Goal: Task Accomplishment & Management: Manage account settings

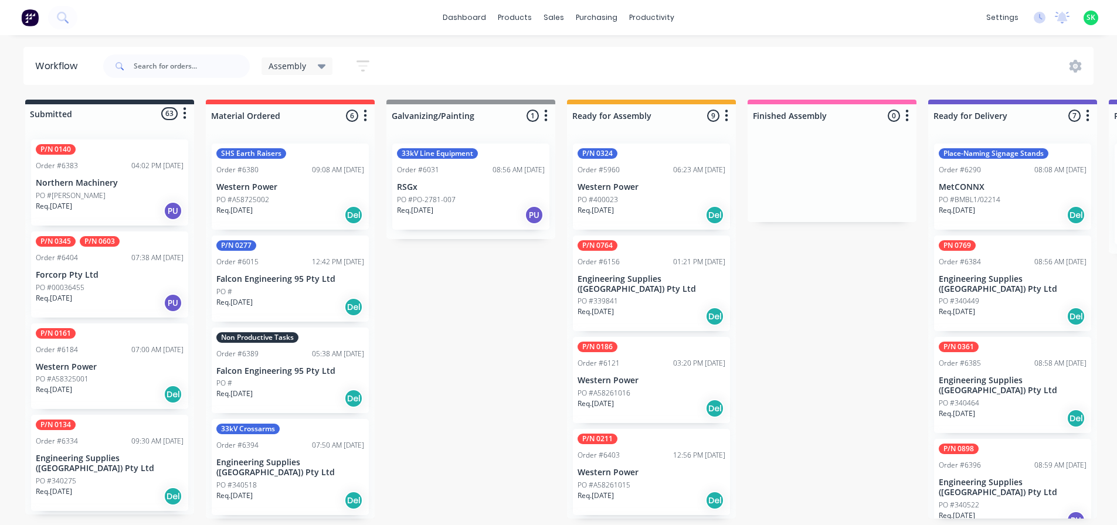
click at [286, 376] on div "Non Productive Tasks Order #6389 05:38 AM 03/10/25 Falcon Engineering 95 Pty Lt…" at bounding box center [290, 371] width 157 height 86
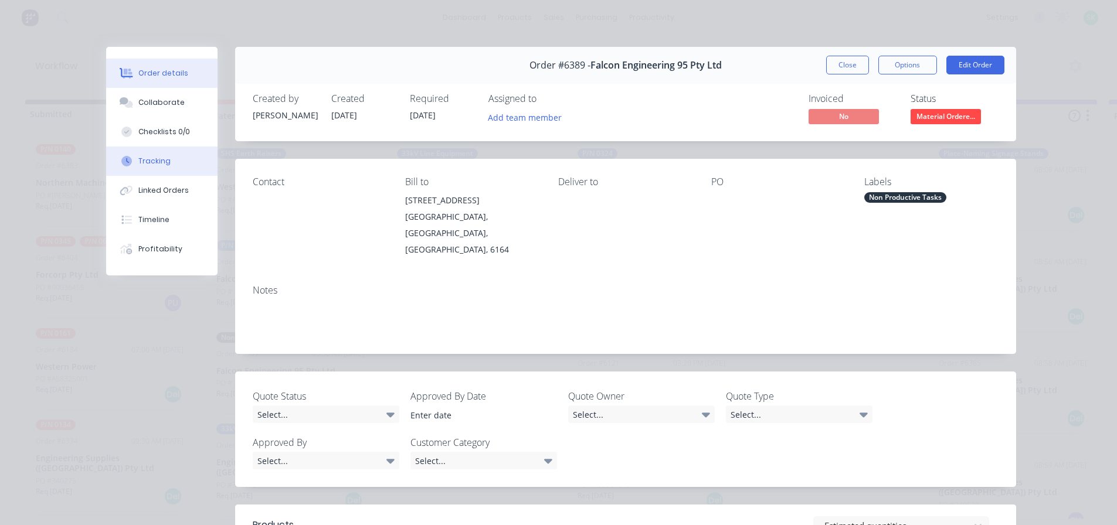
click at [164, 167] on button "Tracking" at bounding box center [161, 161] width 111 height 29
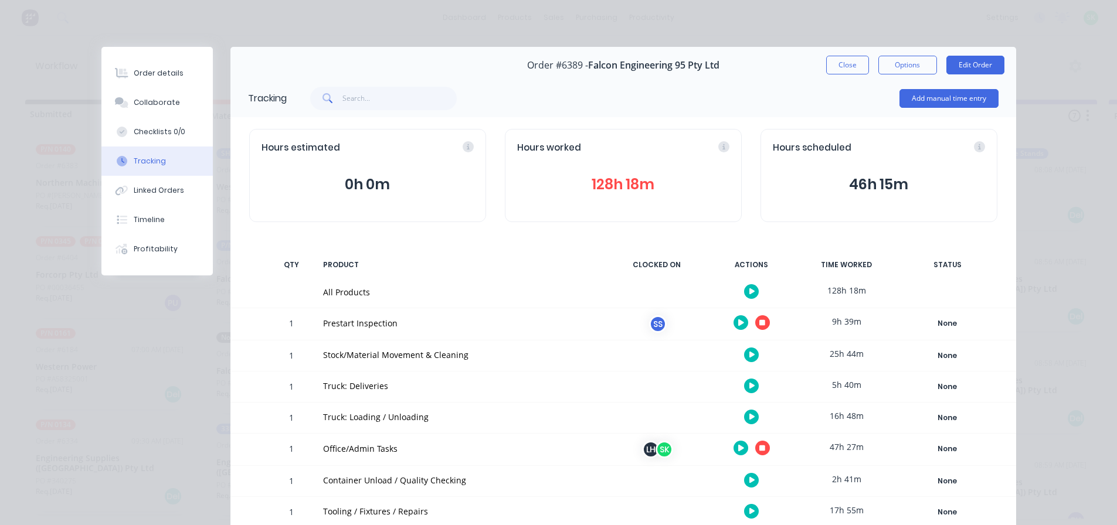
click at [759, 324] on icon "button" at bounding box center [762, 323] width 6 height 8
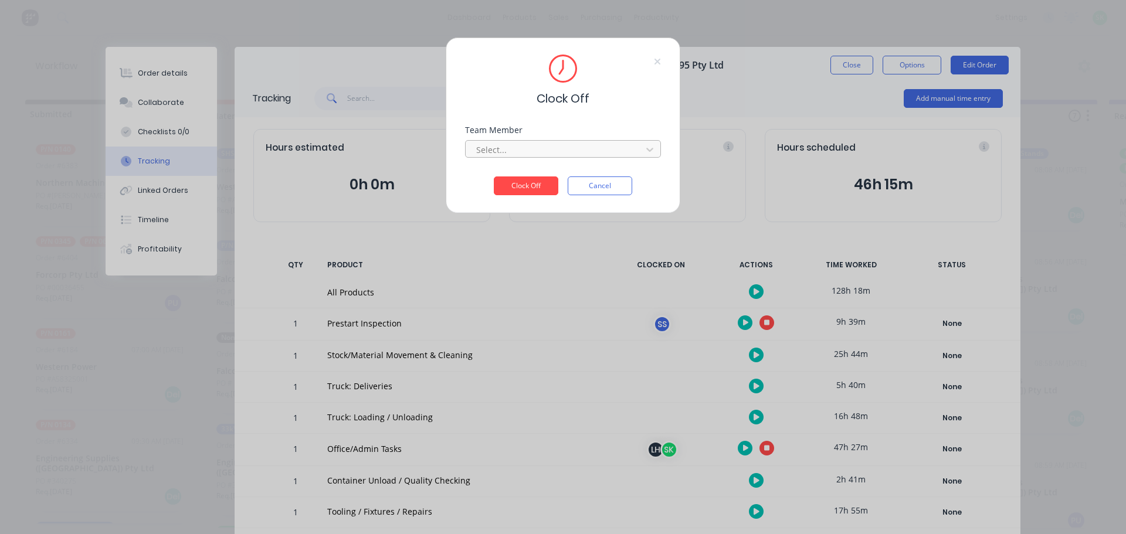
click at [589, 147] on div at bounding box center [555, 149] width 161 height 15
click at [562, 173] on div "[PERSON_NAME]" at bounding box center [563, 176] width 196 height 22
click at [517, 193] on button "Clock Off" at bounding box center [526, 186] width 65 height 19
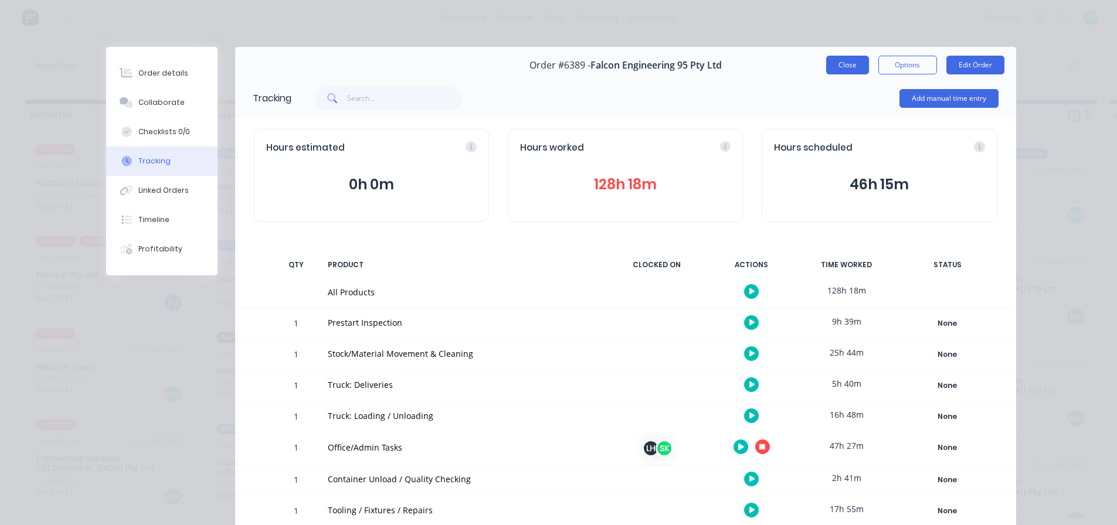
click at [844, 66] on button "Close" at bounding box center [847, 65] width 43 height 19
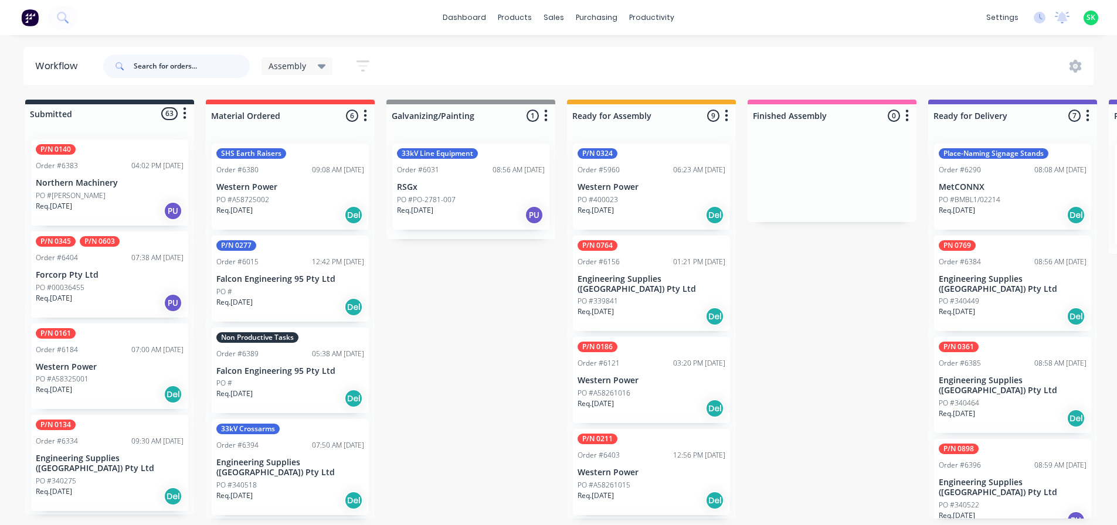
click at [147, 68] on input "text" at bounding box center [192, 66] width 116 height 23
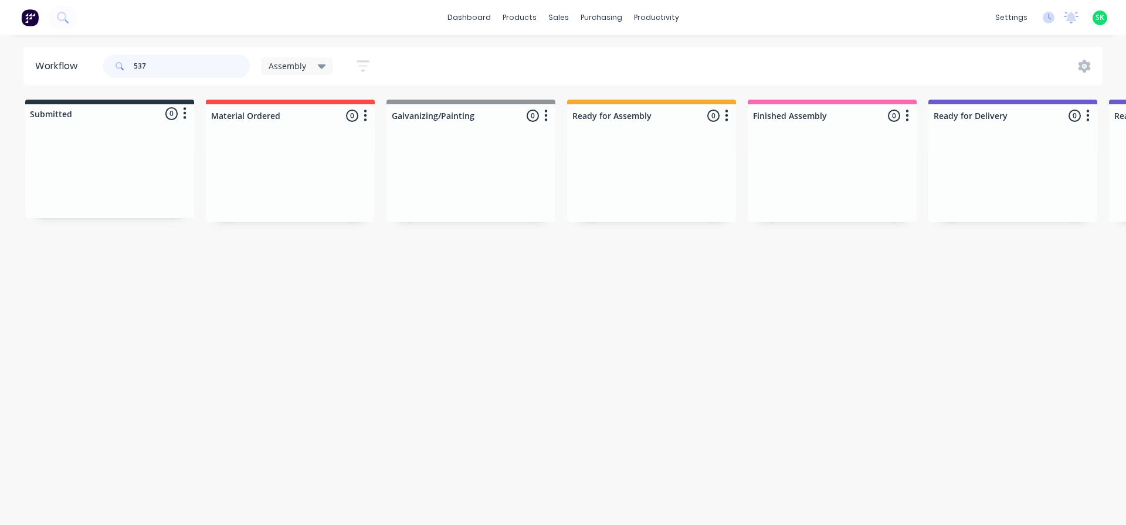
type input "537"
click at [324, 68] on icon at bounding box center [322, 66] width 8 height 13
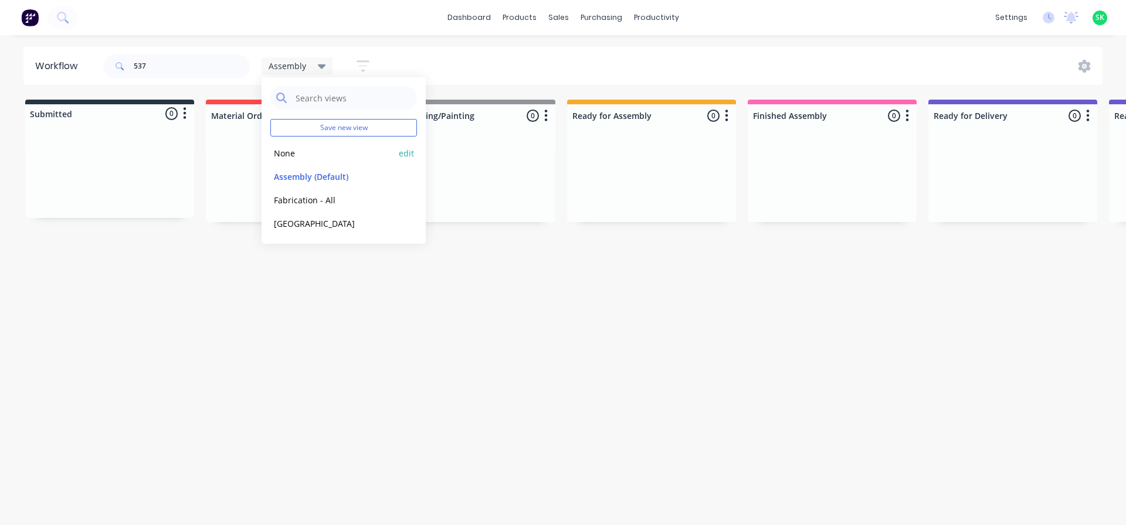
click at [299, 157] on button "None" at bounding box center [332, 153] width 125 height 13
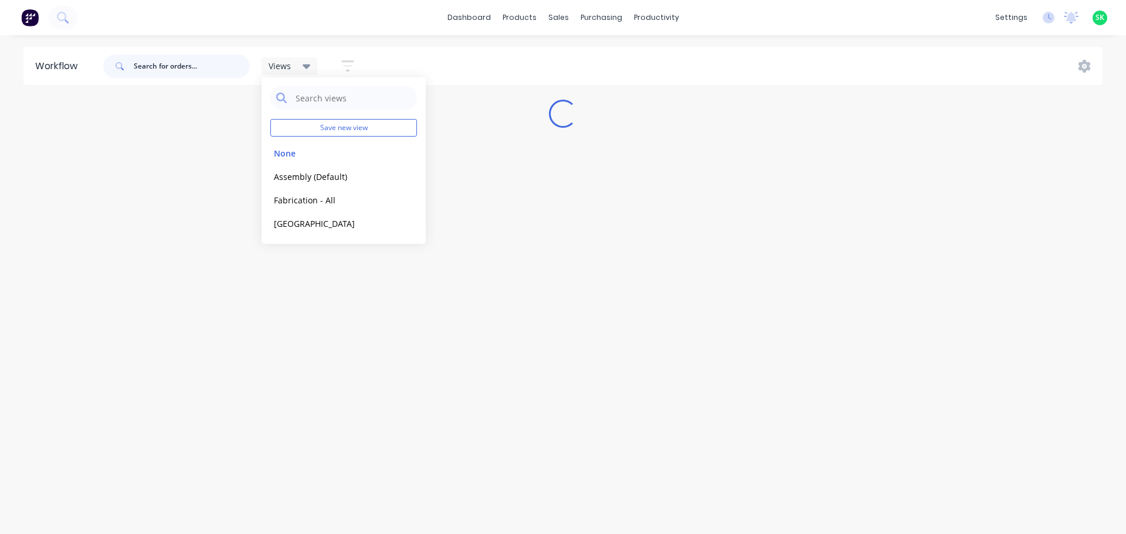
click at [155, 62] on input "text" at bounding box center [192, 66] width 116 height 23
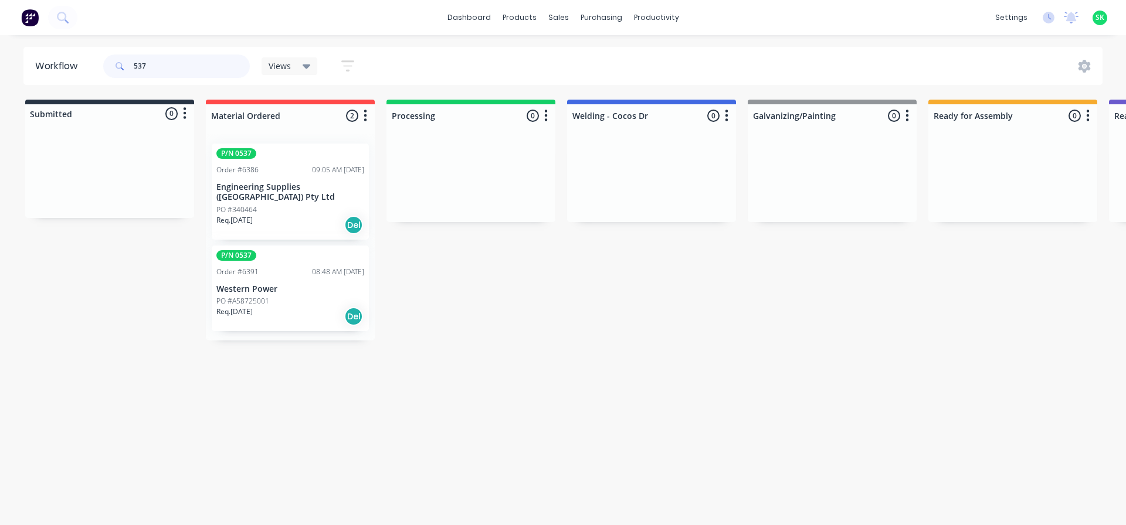
type input "537"
click at [264, 185] on p "Engineering Supplies ([GEOGRAPHIC_DATA]) Pty Ltd" at bounding box center [290, 192] width 148 height 20
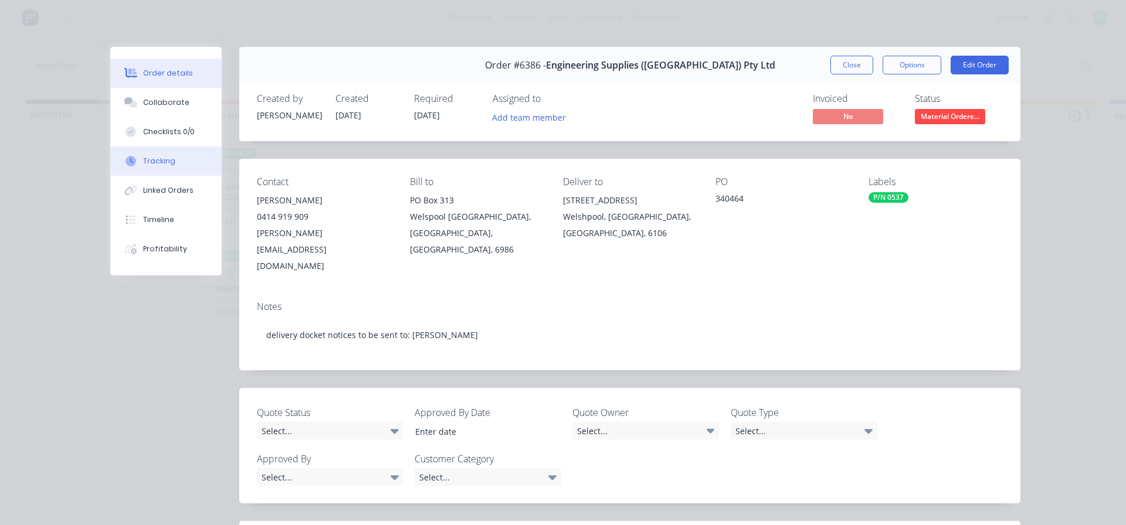
click at [167, 167] on button "Tracking" at bounding box center [165, 161] width 111 height 29
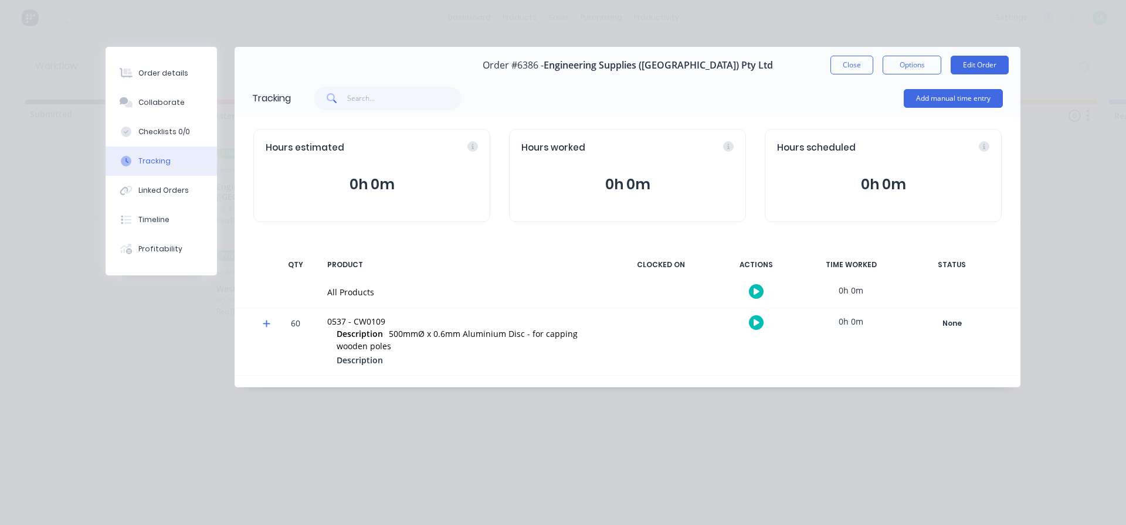
click at [758, 290] on icon "button" at bounding box center [757, 292] width 6 height 8
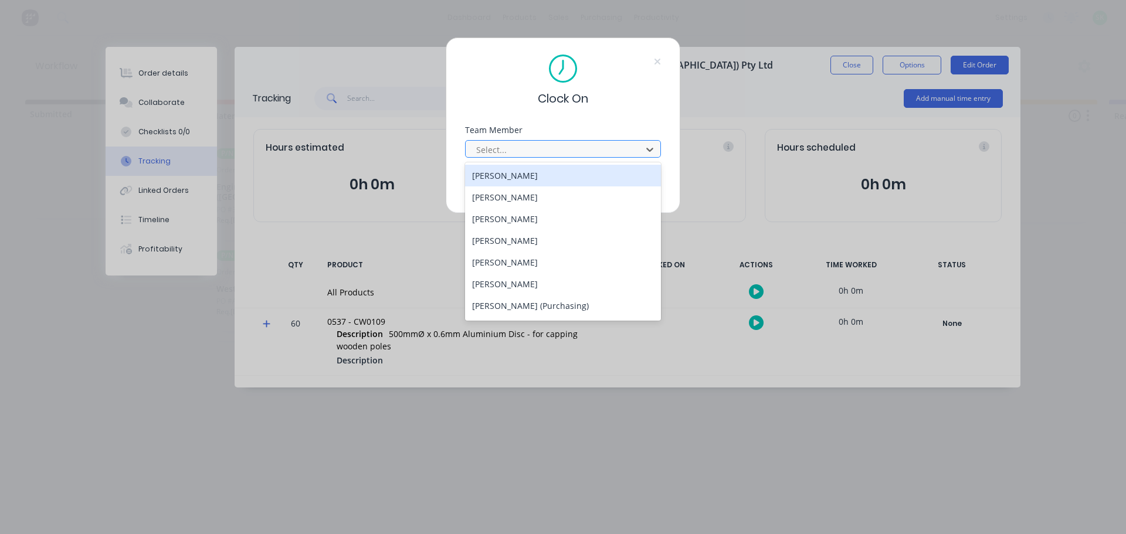
click at [586, 155] on div at bounding box center [555, 149] width 161 height 15
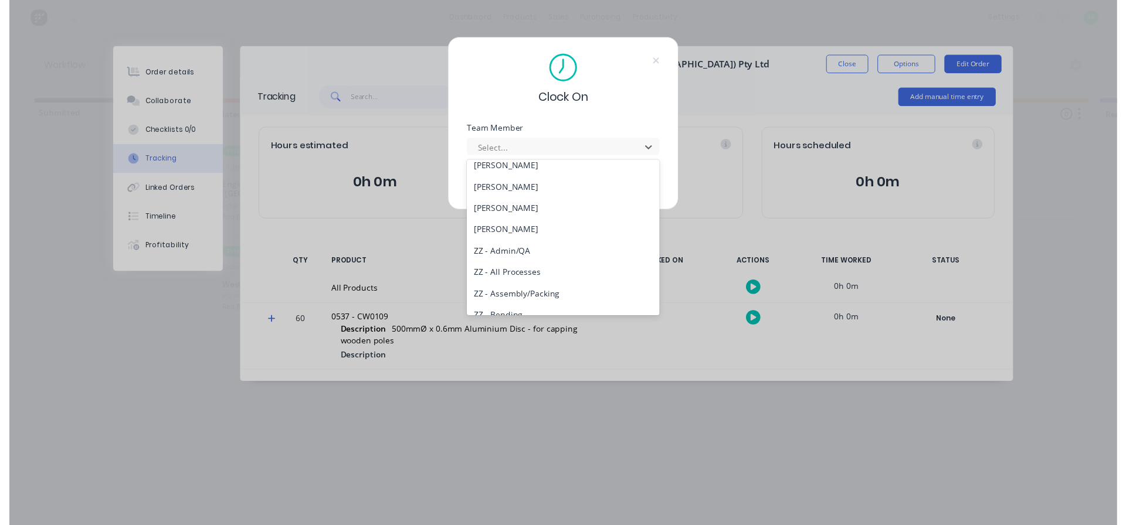
scroll to position [528, 0]
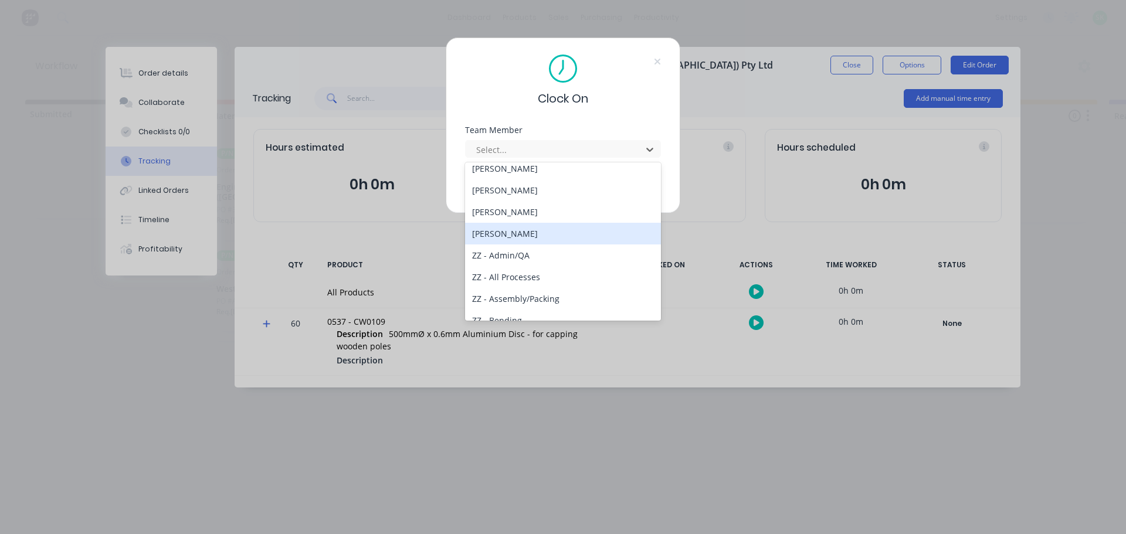
click at [522, 232] on div "[PERSON_NAME]" at bounding box center [563, 234] width 196 height 22
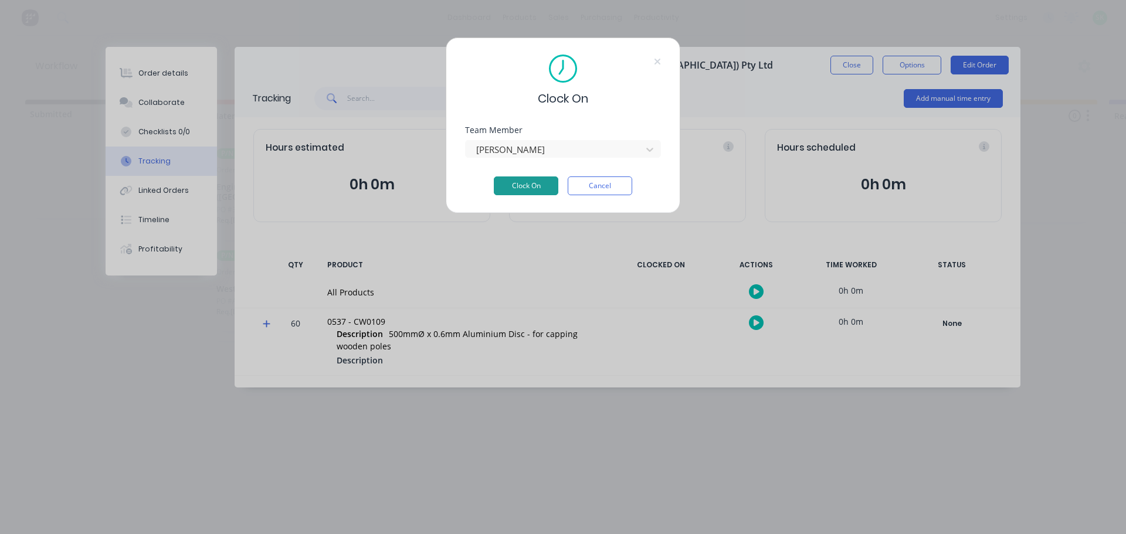
click at [526, 182] on button "Clock On" at bounding box center [526, 186] width 65 height 19
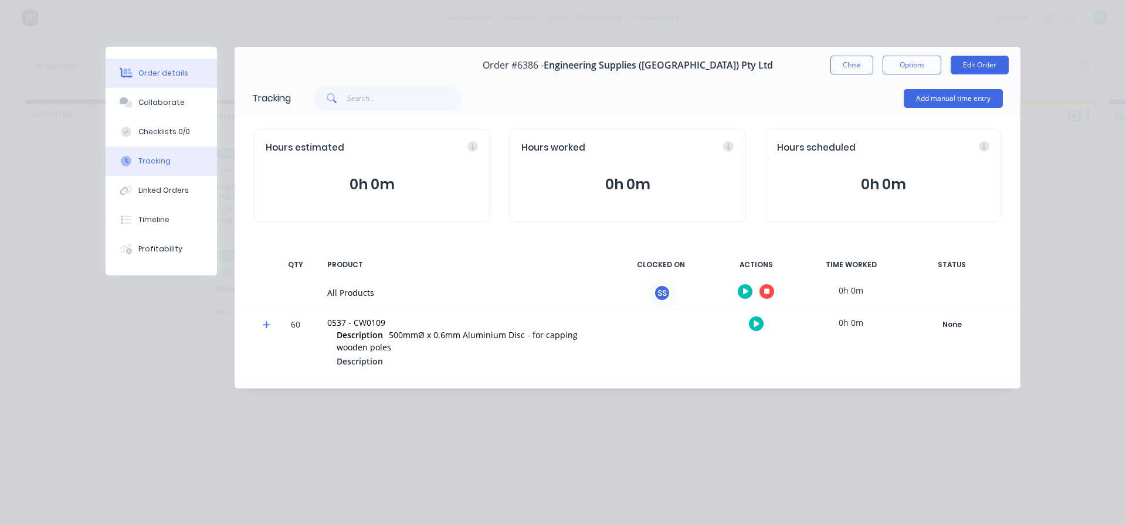
click at [143, 72] on div "Order details" at bounding box center [163, 73] width 50 height 11
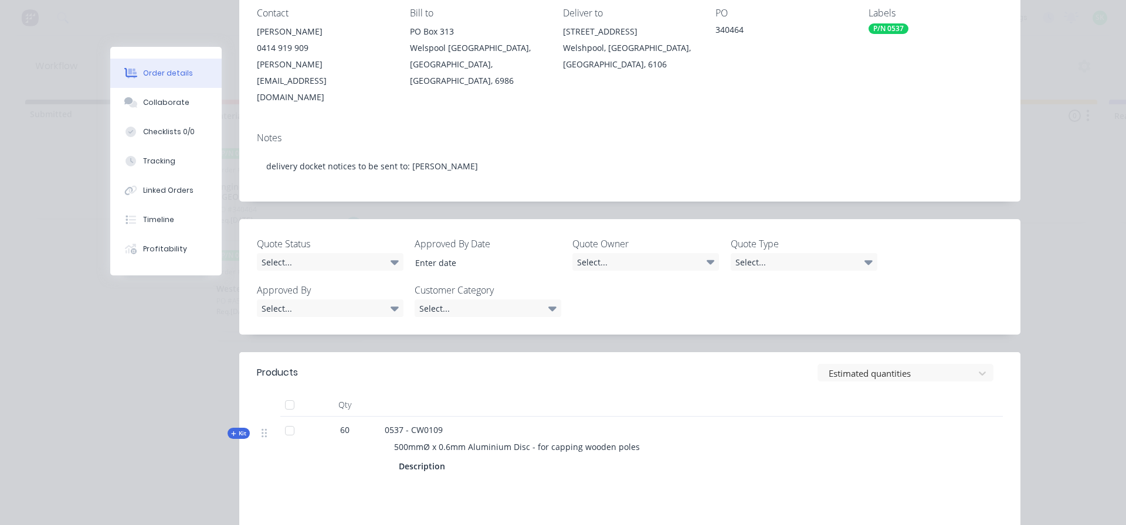
scroll to position [163, 0]
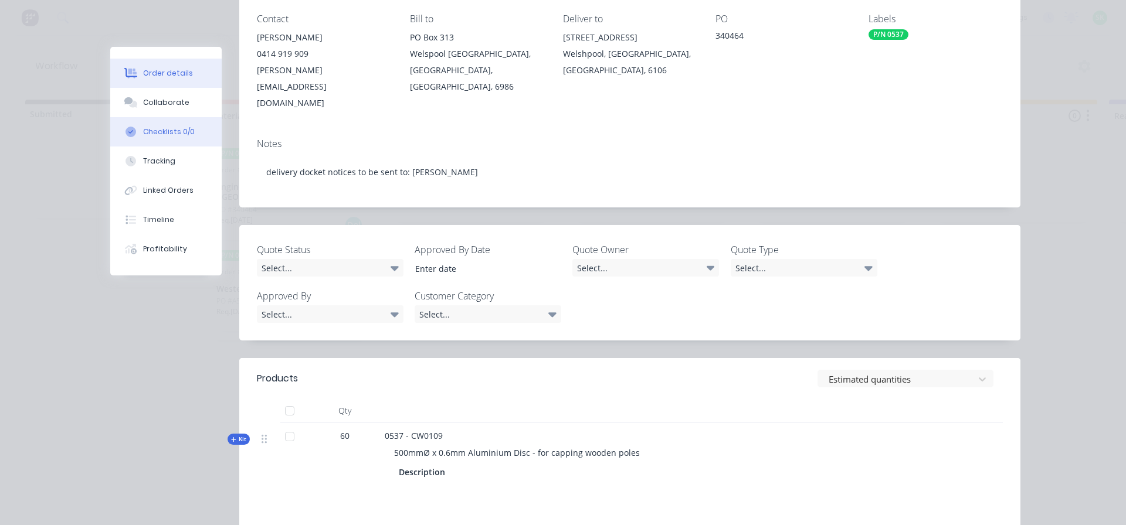
click at [185, 130] on div "Checklists 0/0" at bounding box center [169, 132] width 52 height 11
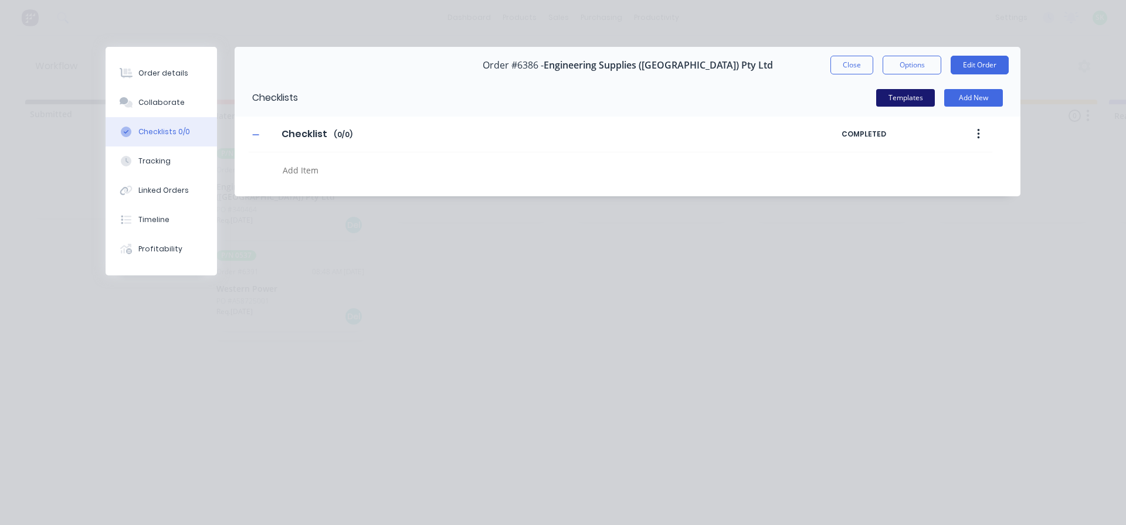
click at [918, 94] on button "Templates" at bounding box center [905, 98] width 59 height 18
type textarea "x"
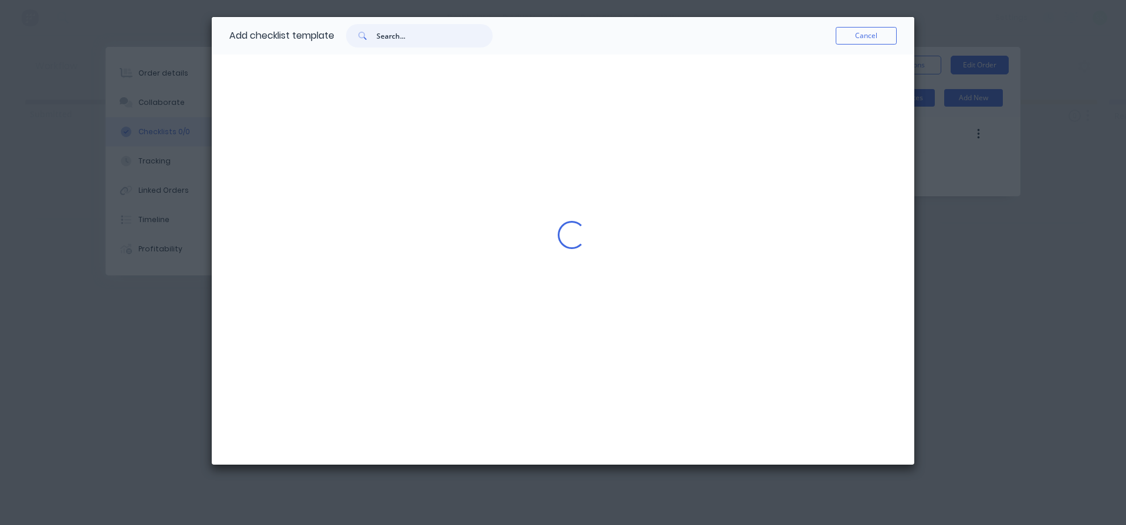
click at [410, 38] on input "text" at bounding box center [434, 35] width 116 height 23
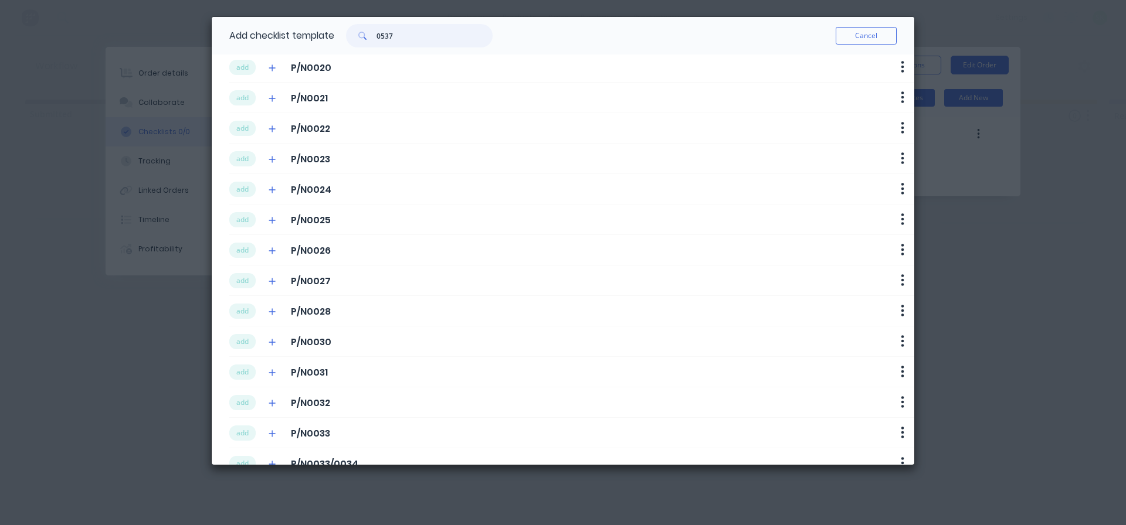
scroll to position [1583, 0]
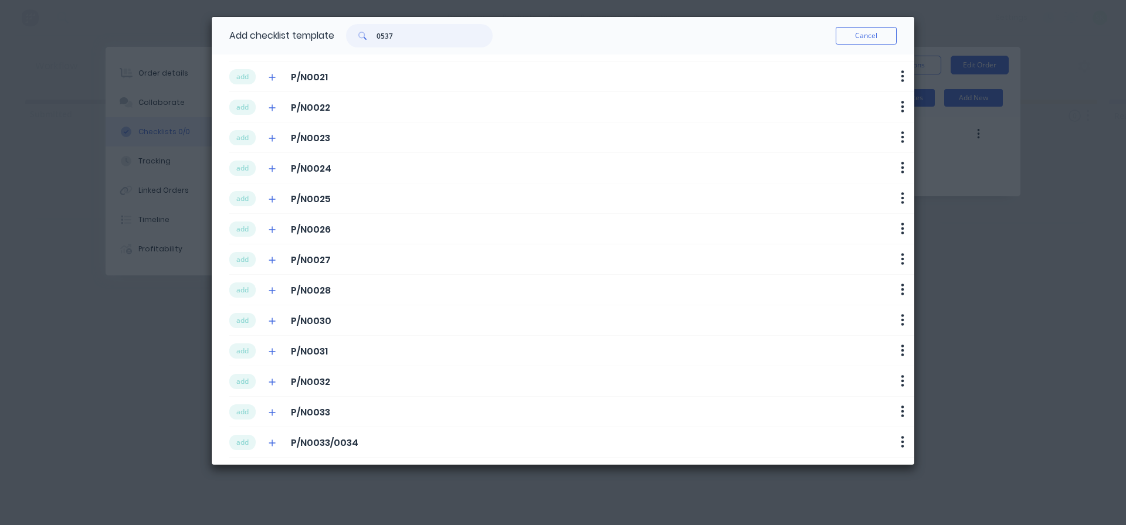
click at [379, 38] on input "0537" at bounding box center [434, 35] width 116 height 23
type input "P/N0537"
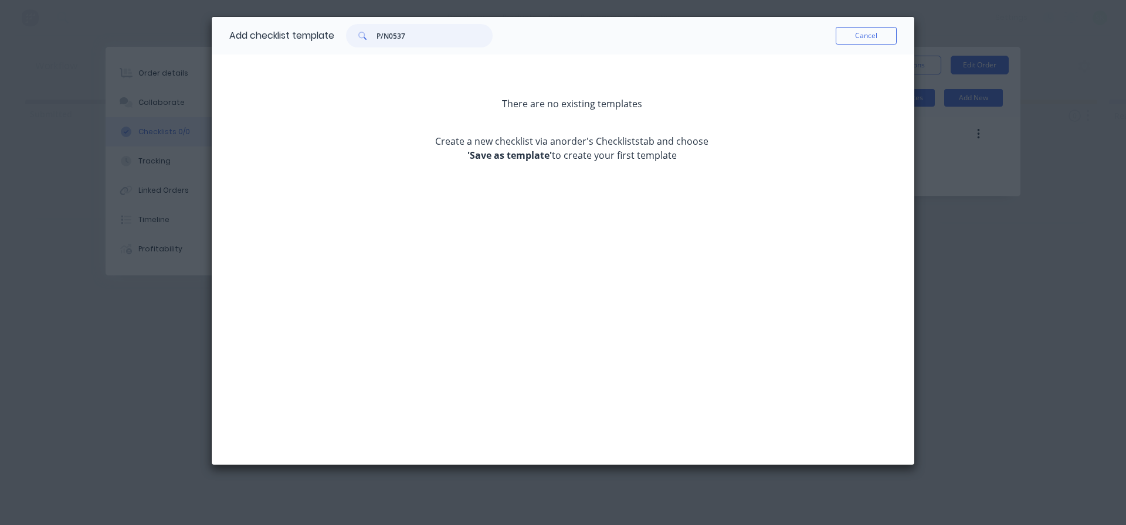
scroll to position [0, 0]
type textarea "x"
type input "P/N0537"
click at [879, 35] on button "Cancel" at bounding box center [866, 36] width 61 height 18
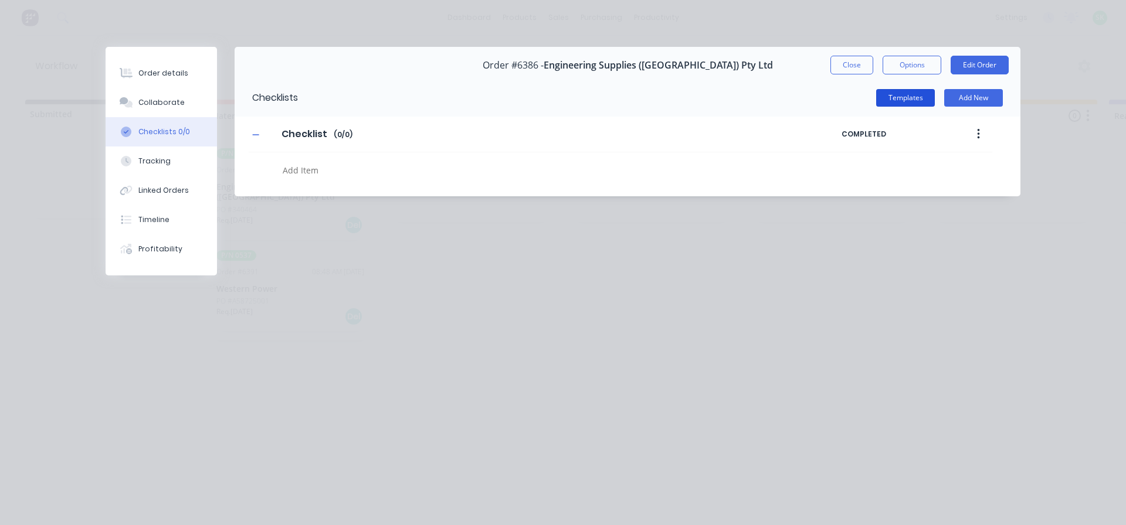
type textarea "x"
click at [158, 74] on div "Order details" at bounding box center [163, 73] width 50 height 11
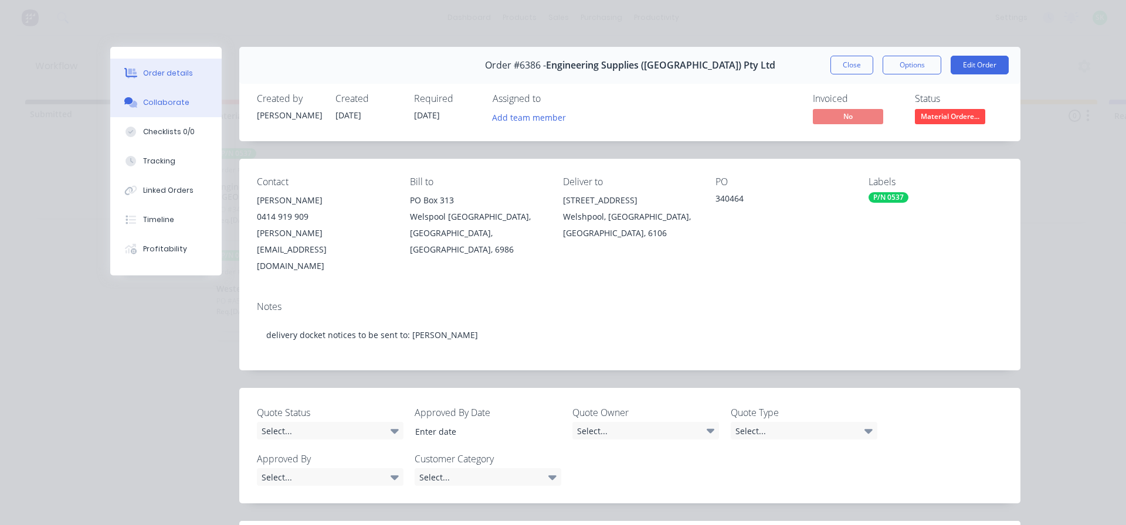
click at [189, 104] on button "Collaborate" at bounding box center [165, 102] width 111 height 29
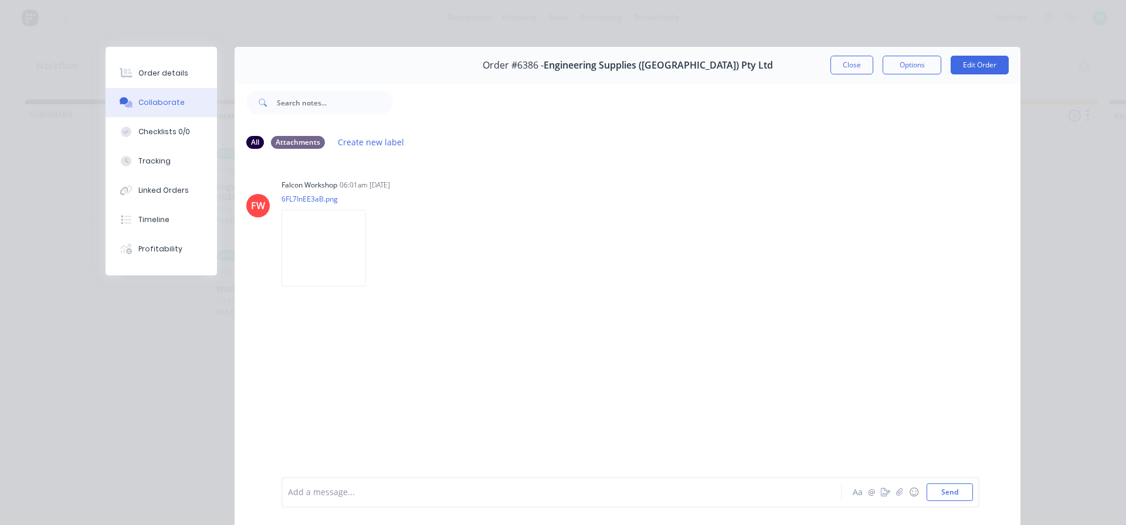
click at [347, 490] on div at bounding box center [545, 493] width 513 height 12
click at [158, 74] on div "Order details" at bounding box center [163, 73] width 50 height 11
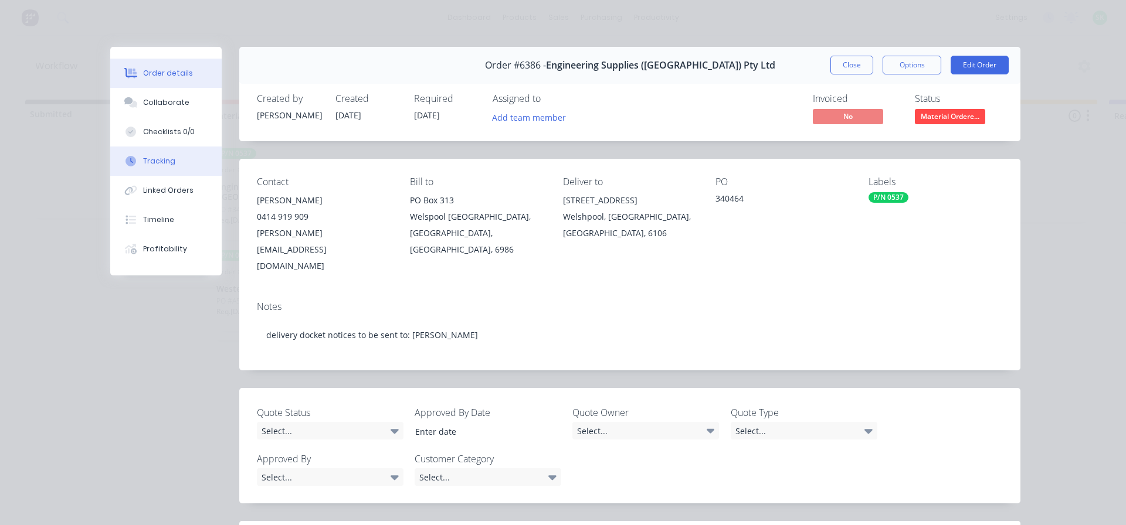
click at [154, 168] on button "Tracking" at bounding box center [165, 161] width 111 height 29
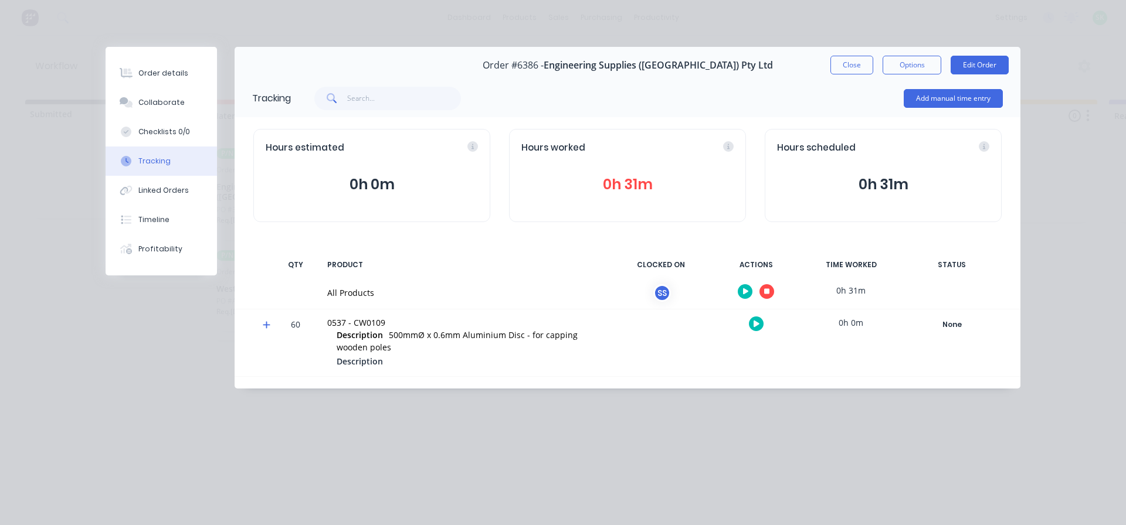
click at [767, 294] on icon "button" at bounding box center [767, 292] width 6 height 6
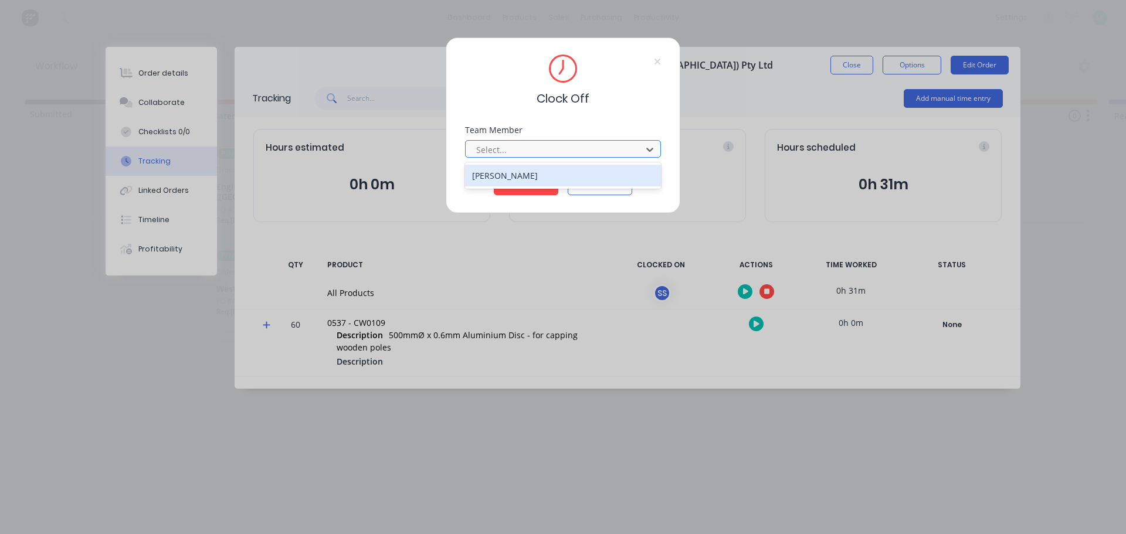
click at [575, 157] on div at bounding box center [555, 149] width 161 height 15
click at [563, 176] on div "[PERSON_NAME]" at bounding box center [563, 176] width 196 height 22
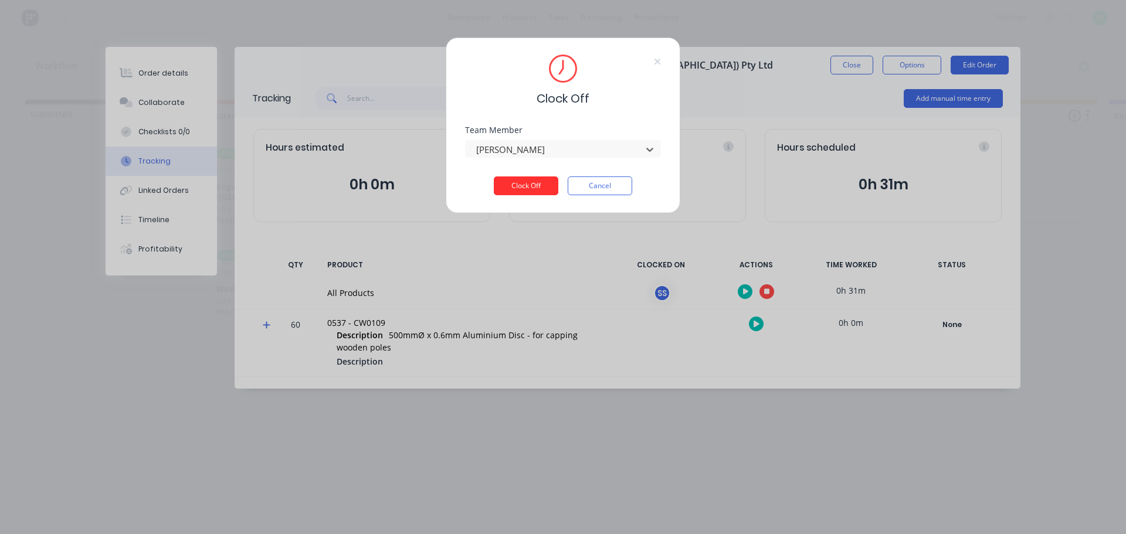
click at [537, 179] on button "Clock Off" at bounding box center [526, 186] width 65 height 19
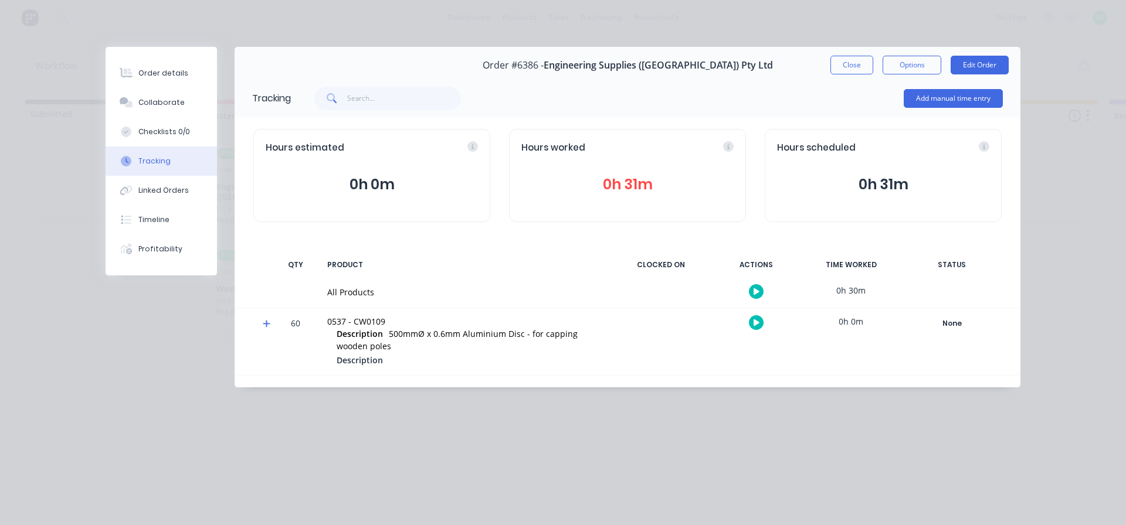
click at [847, 65] on button "Close" at bounding box center [851, 65] width 43 height 19
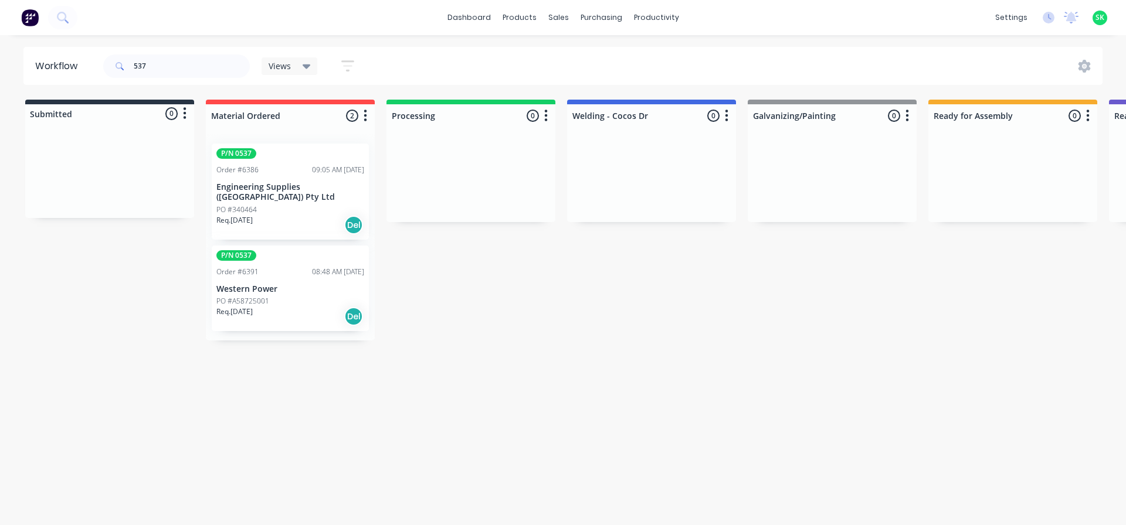
click at [270, 284] on p "Western Power" at bounding box center [290, 289] width 148 height 10
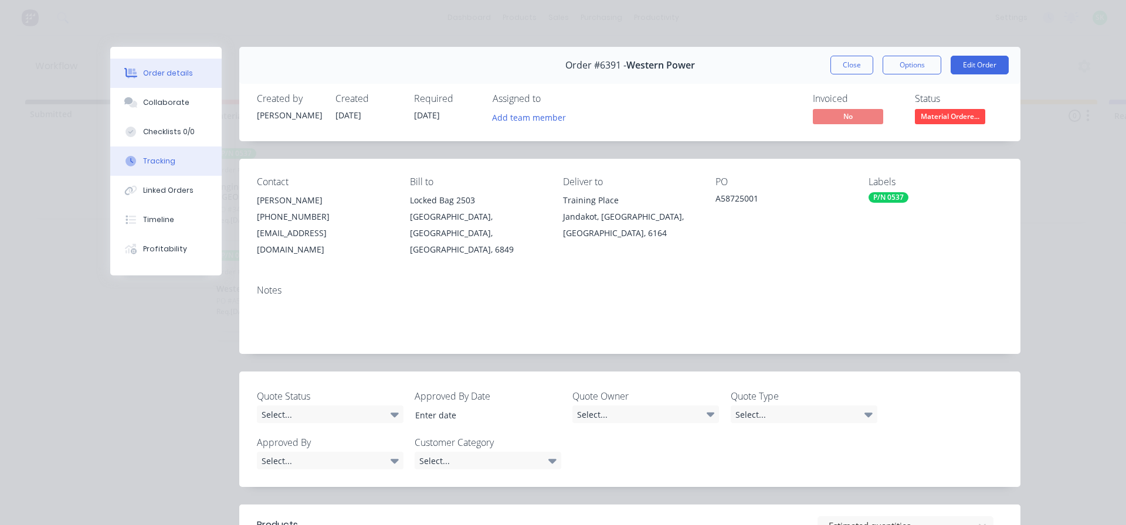
click at [161, 148] on button "Tracking" at bounding box center [165, 161] width 111 height 29
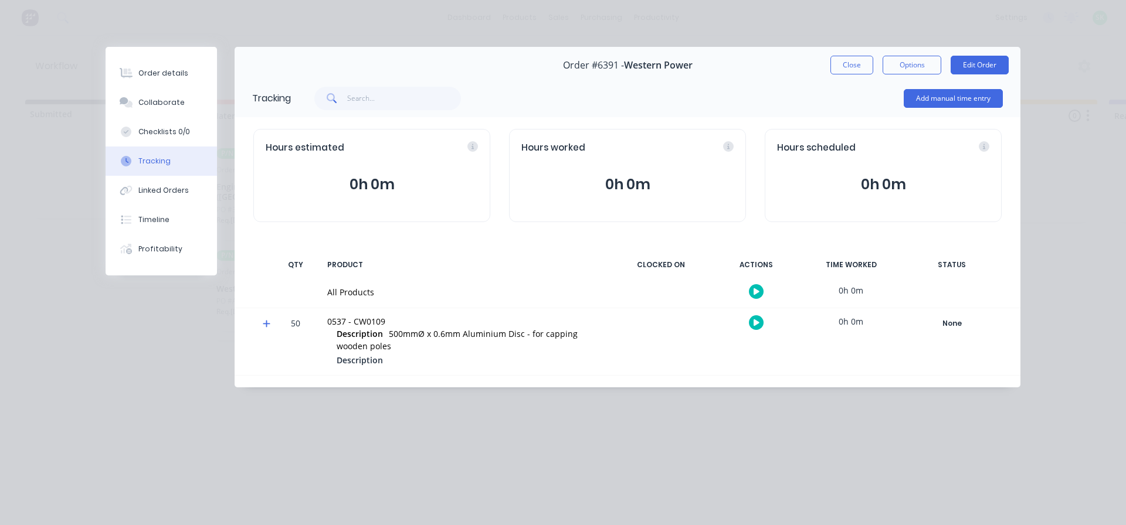
click at [762, 290] on button "button" at bounding box center [756, 291] width 15 height 15
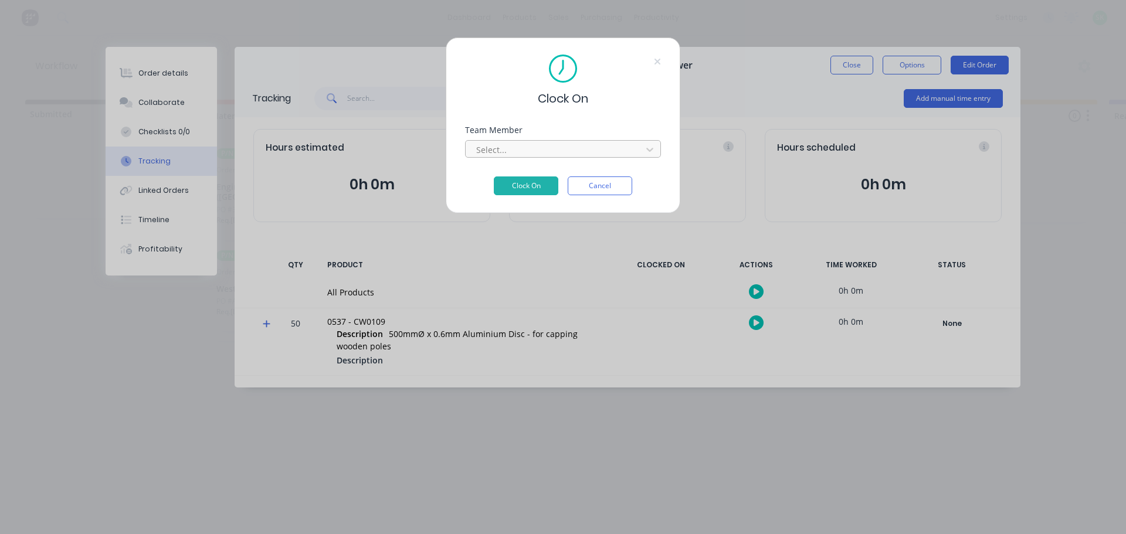
click at [556, 154] on div at bounding box center [555, 149] width 161 height 15
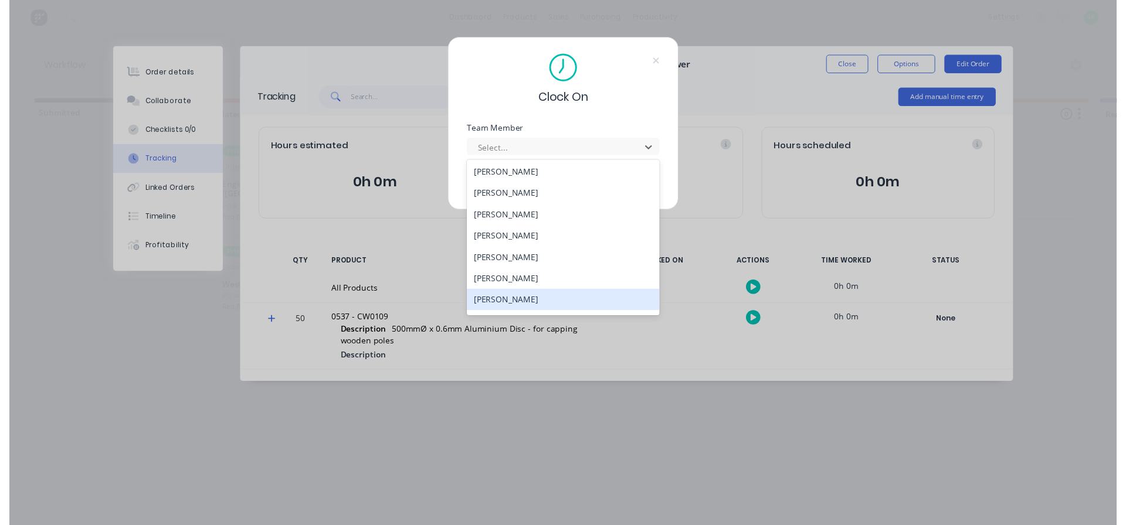
scroll to position [469, 0]
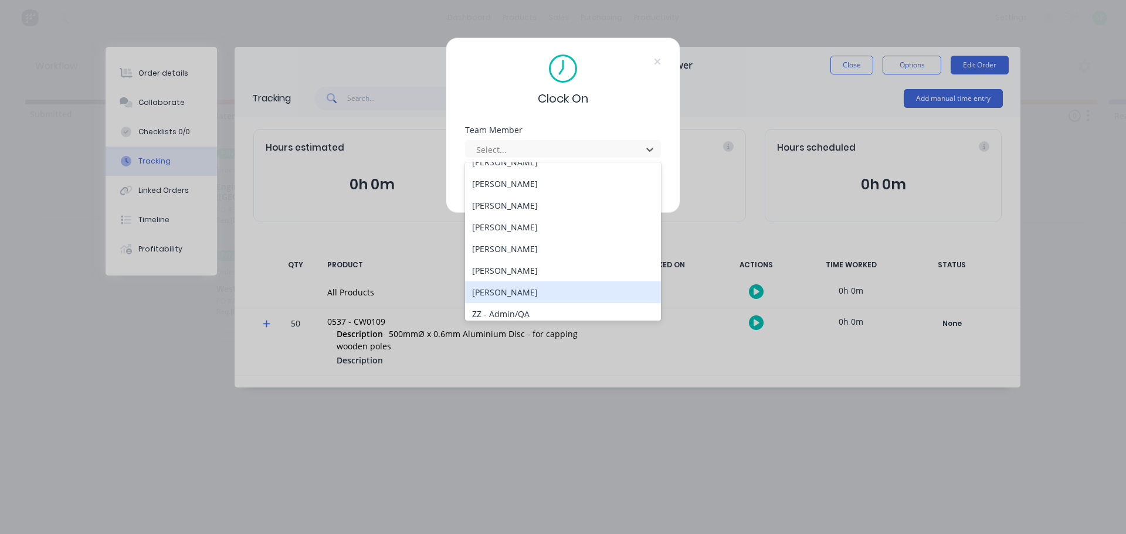
click at [526, 294] on div "[PERSON_NAME]" at bounding box center [563, 292] width 196 height 22
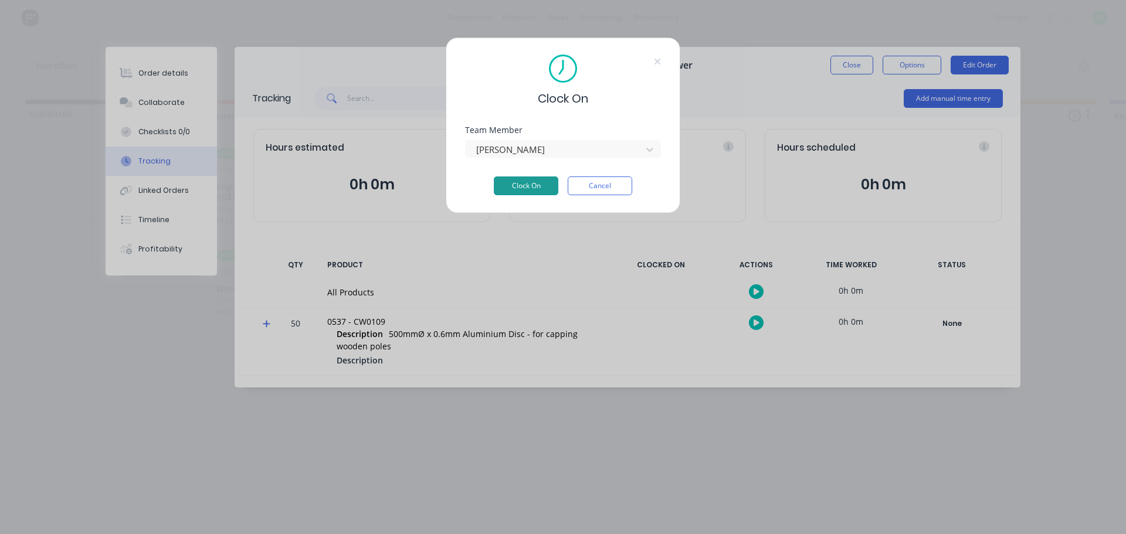
click at [539, 185] on button "Clock On" at bounding box center [526, 186] width 65 height 19
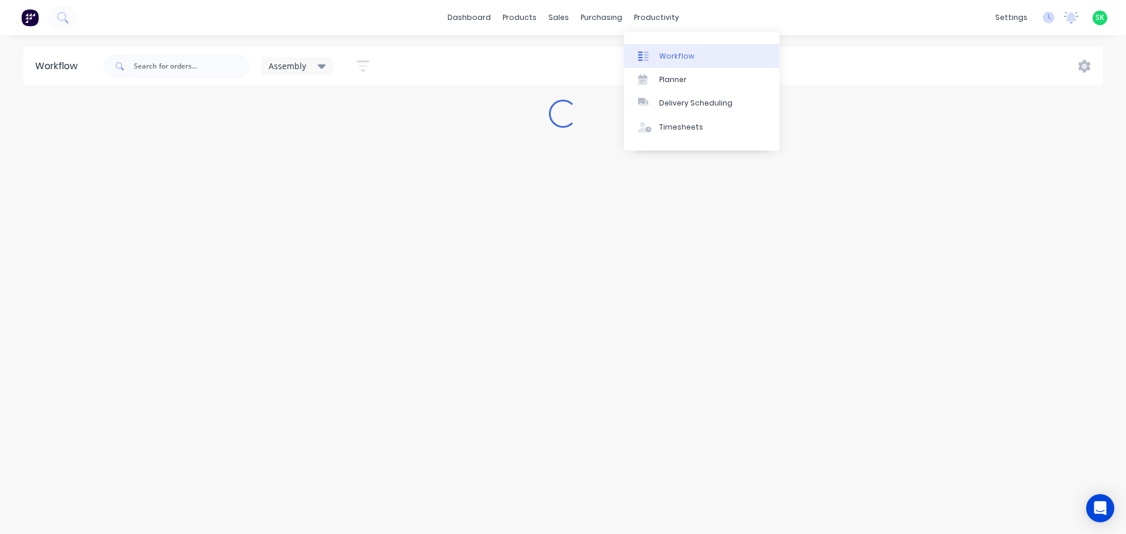
click at [660, 63] on link "Workflow" at bounding box center [701, 55] width 155 height 23
click at [205, 70] on input "text" at bounding box center [192, 66] width 116 height 23
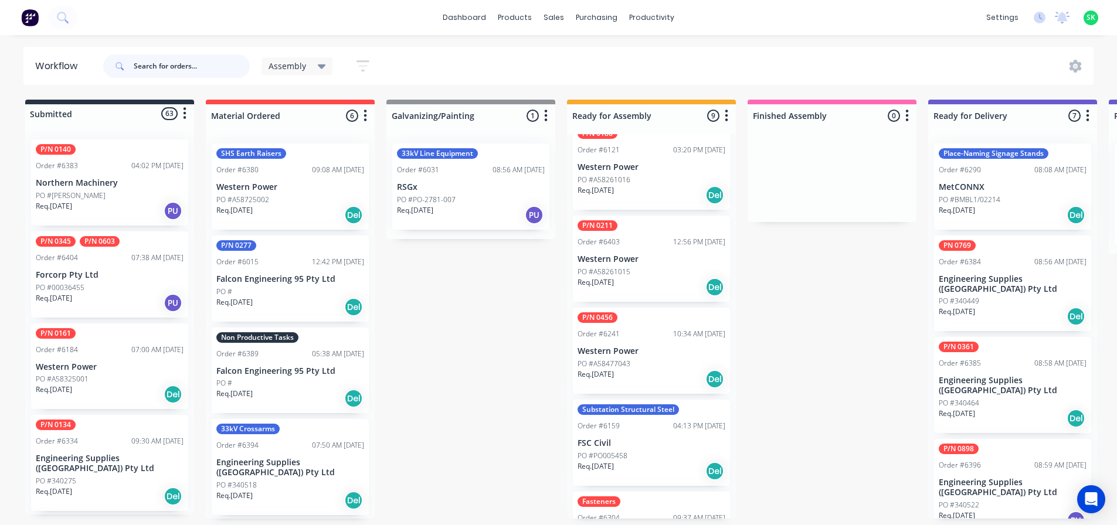
scroll to position [235, 0]
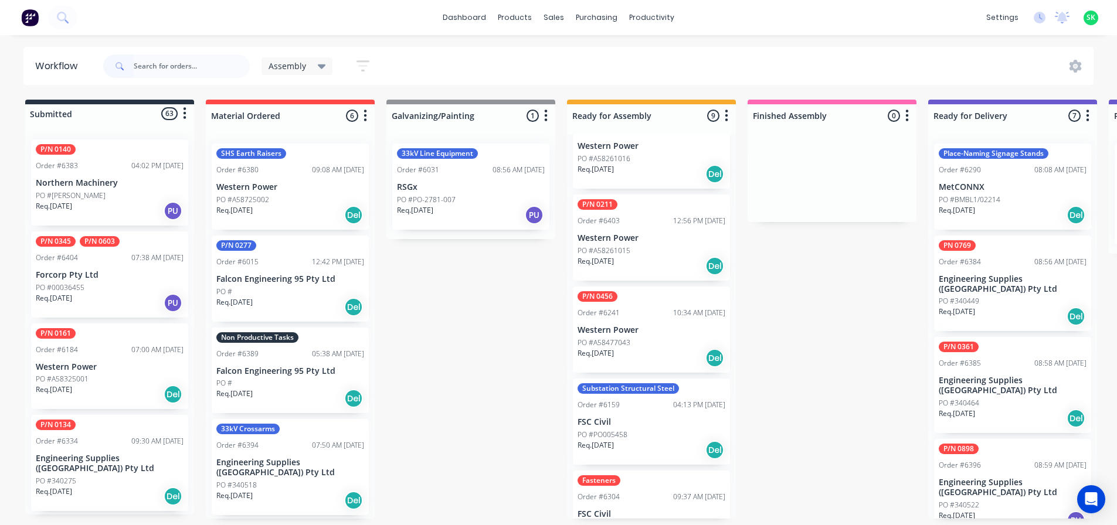
click at [647, 246] on div "PO #A58261015" at bounding box center [652, 251] width 148 height 11
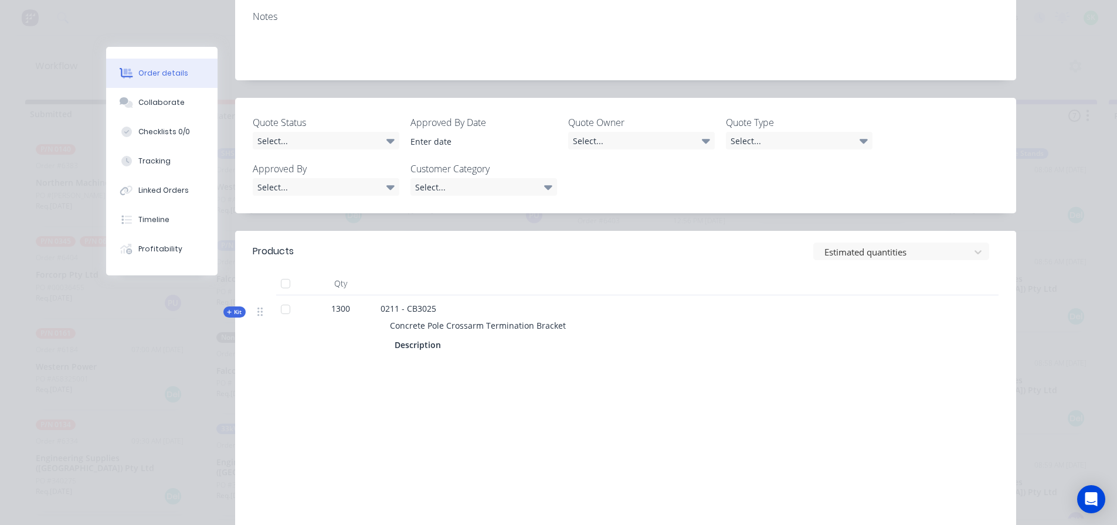
scroll to position [293, 0]
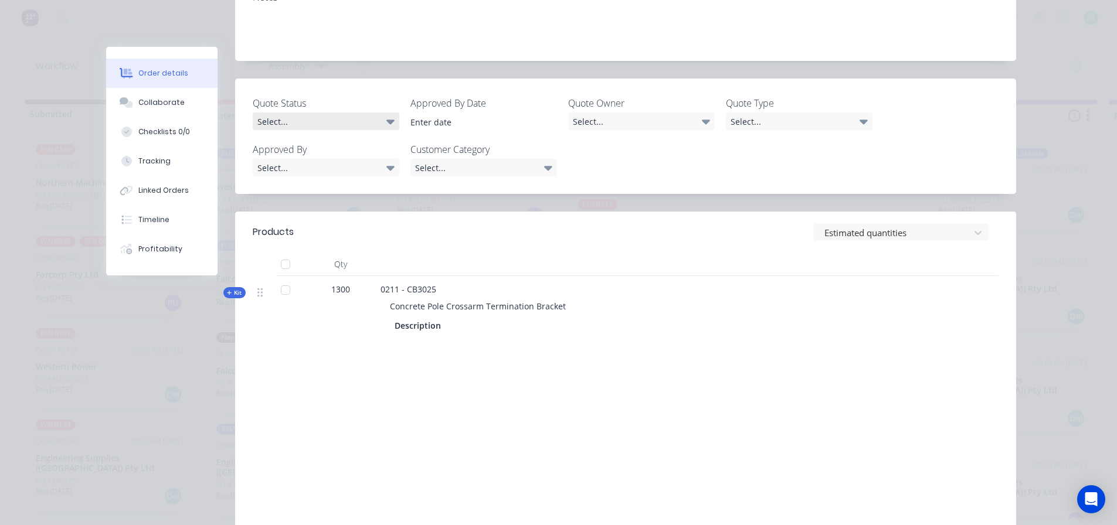
click at [362, 113] on div "Select..." at bounding box center [326, 122] width 147 height 18
click at [160, 161] on div "Tracking" at bounding box center [154, 161] width 32 height 11
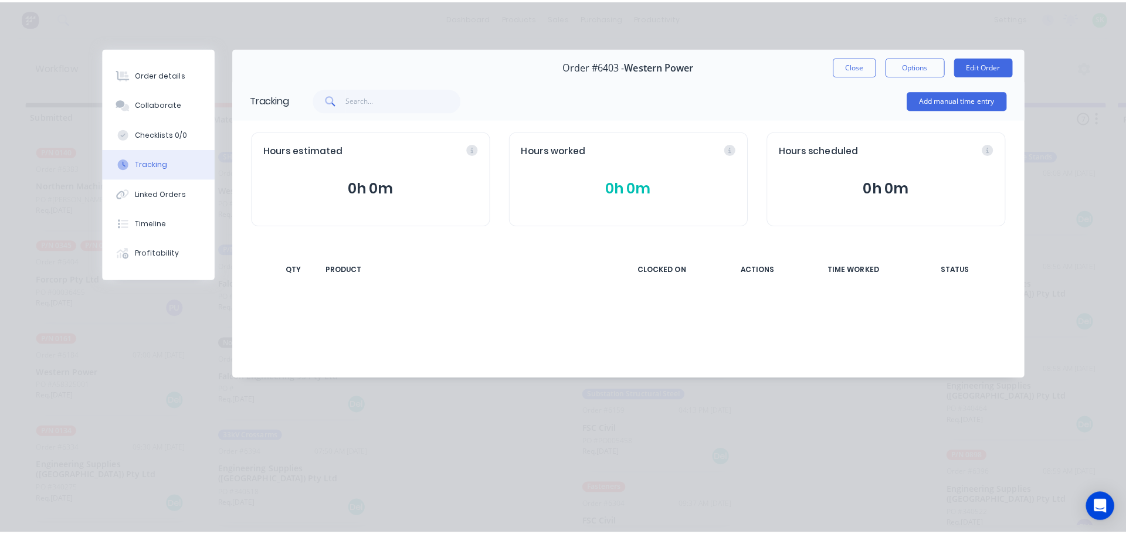
scroll to position [0, 0]
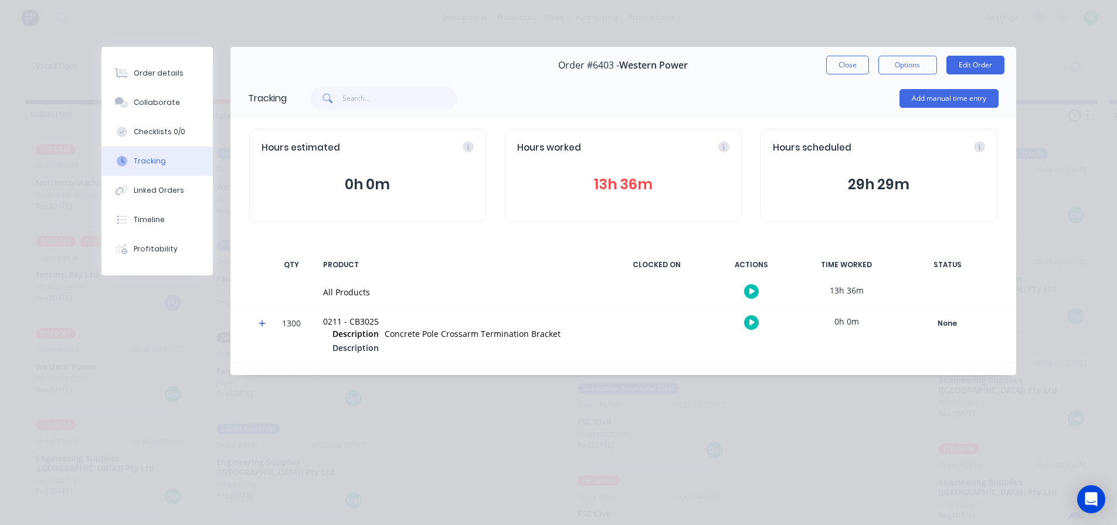
click at [750, 293] on icon "button" at bounding box center [752, 292] width 6 height 6
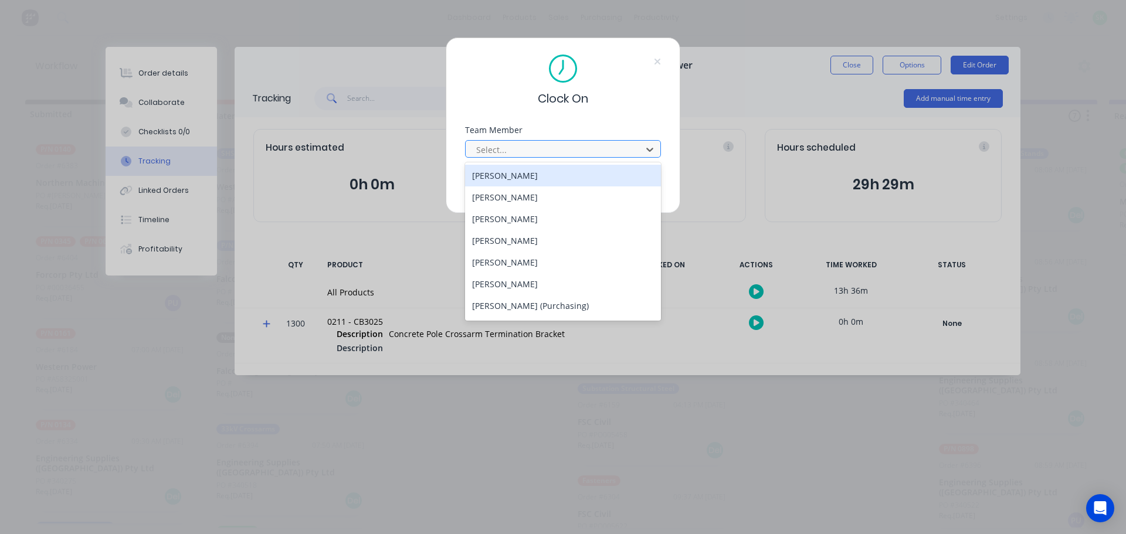
click at [536, 154] on div at bounding box center [555, 149] width 161 height 15
click at [517, 168] on div "Sagemar Almira" at bounding box center [563, 169] width 196 height 22
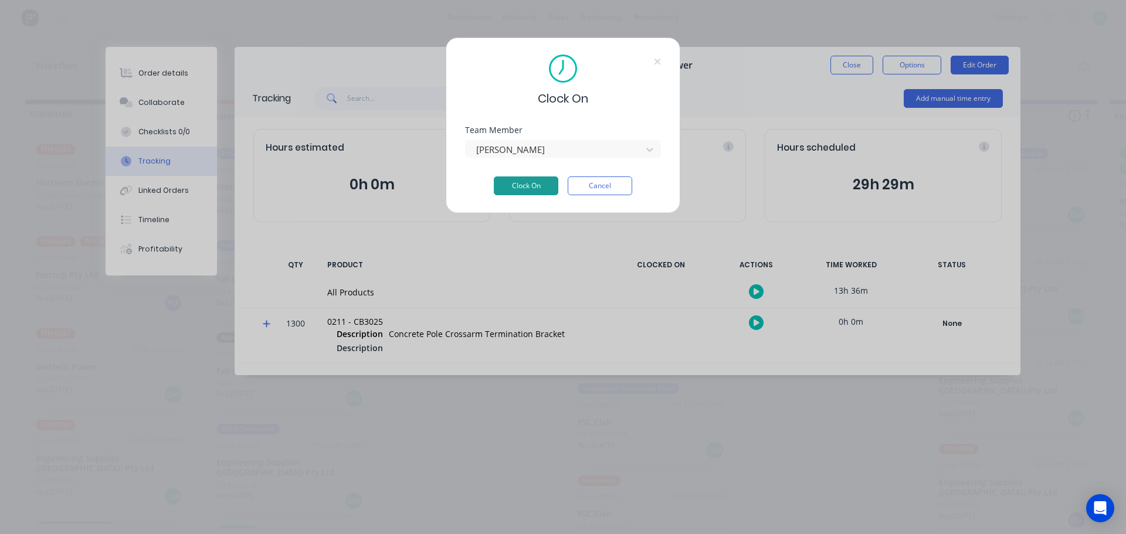
click at [515, 186] on button "Clock On" at bounding box center [526, 186] width 65 height 19
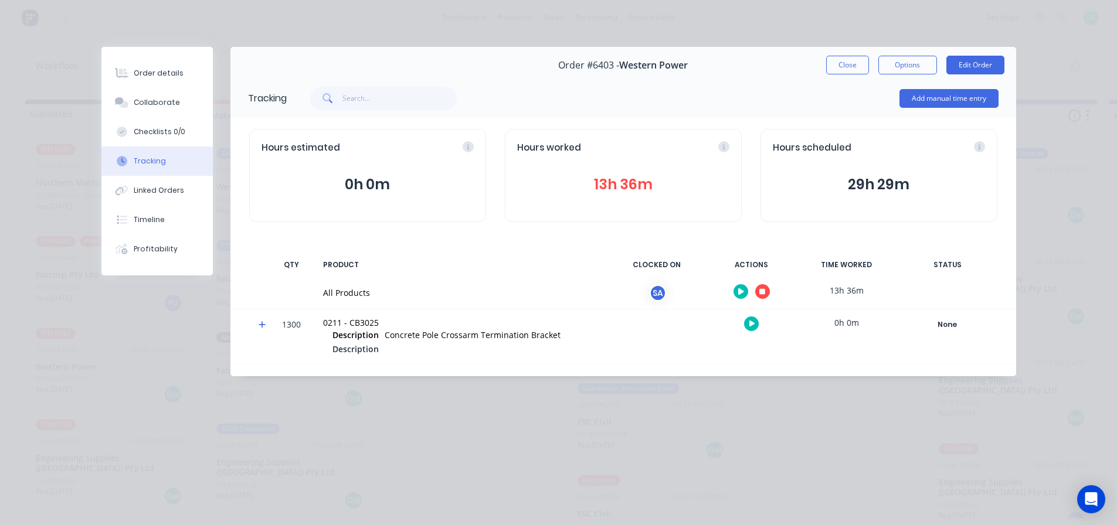
click at [765, 295] on button "button" at bounding box center [762, 291] width 15 height 15
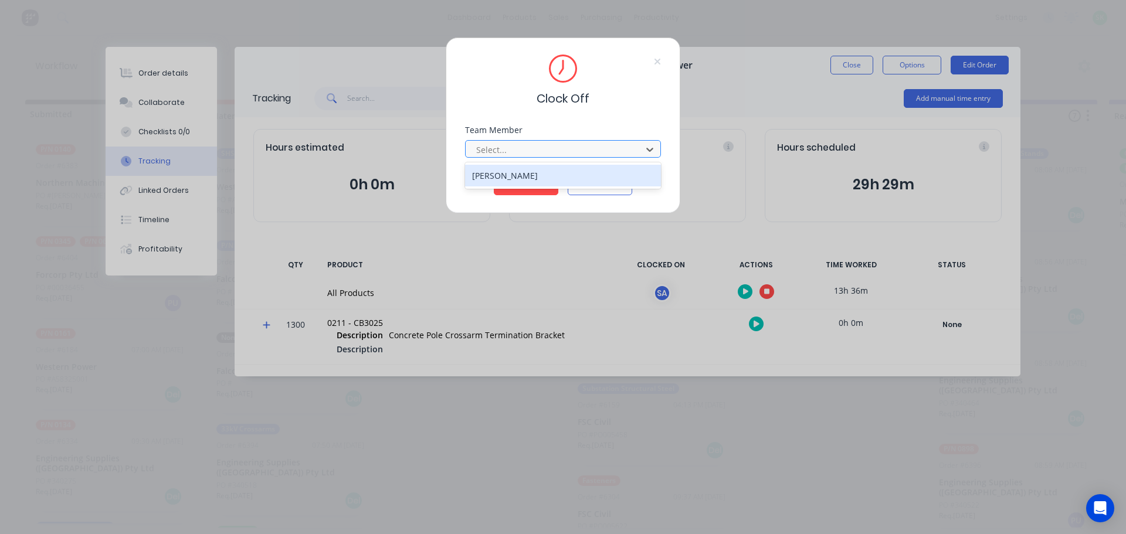
click at [564, 150] on div at bounding box center [555, 149] width 161 height 15
click at [566, 153] on div at bounding box center [555, 149] width 161 height 15
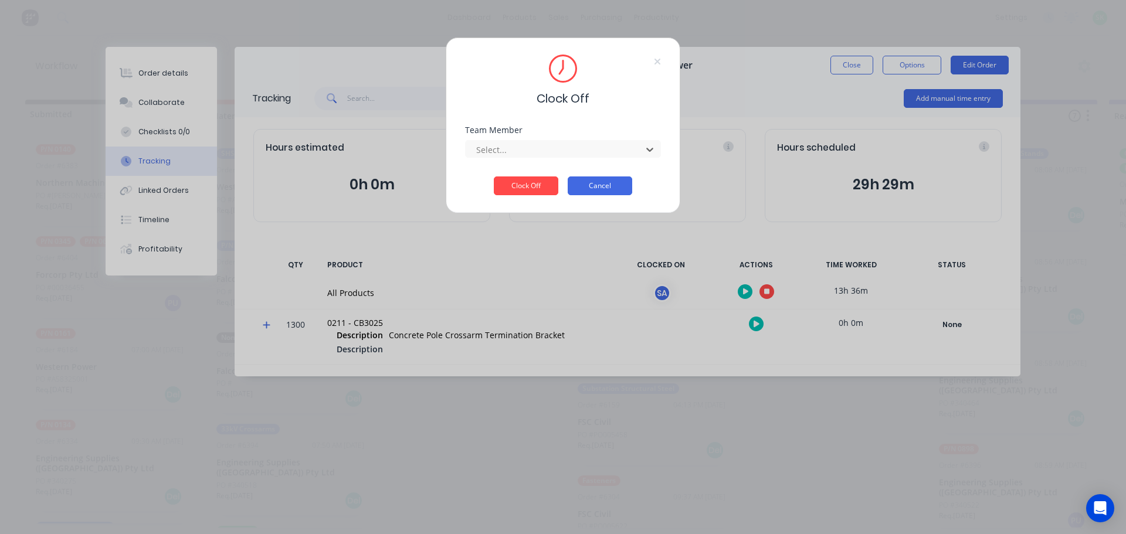
click at [609, 188] on button "Cancel" at bounding box center [600, 186] width 65 height 19
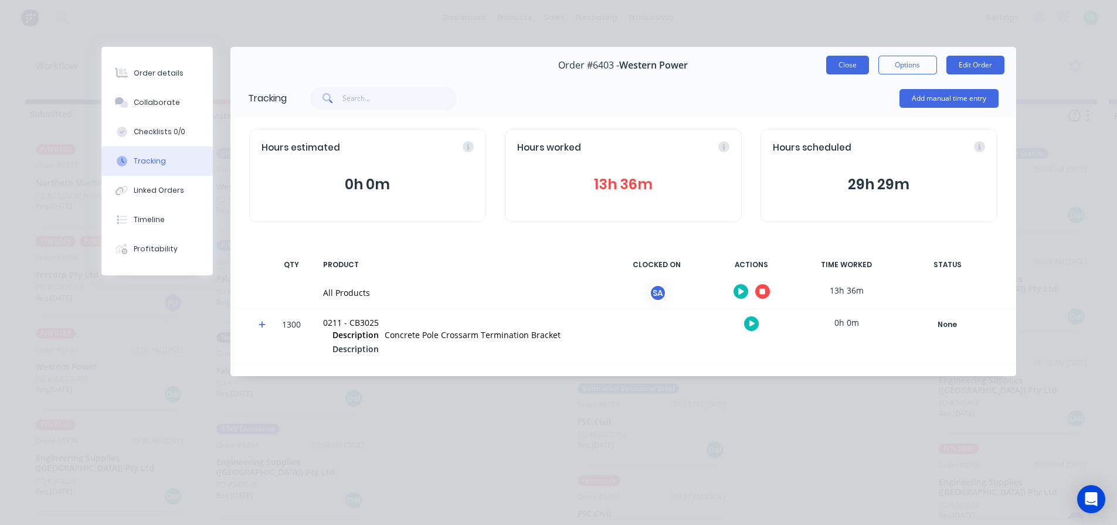
click at [844, 63] on button "Close" at bounding box center [847, 65] width 43 height 19
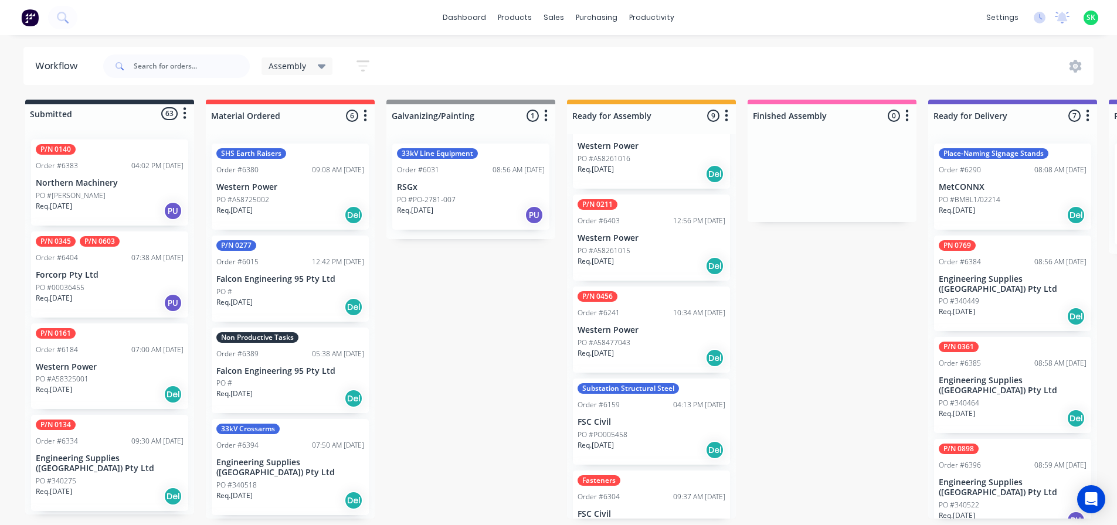
click at [653, 233] on p "Western Power" at bounding box center [652, 238] width 148 height 10
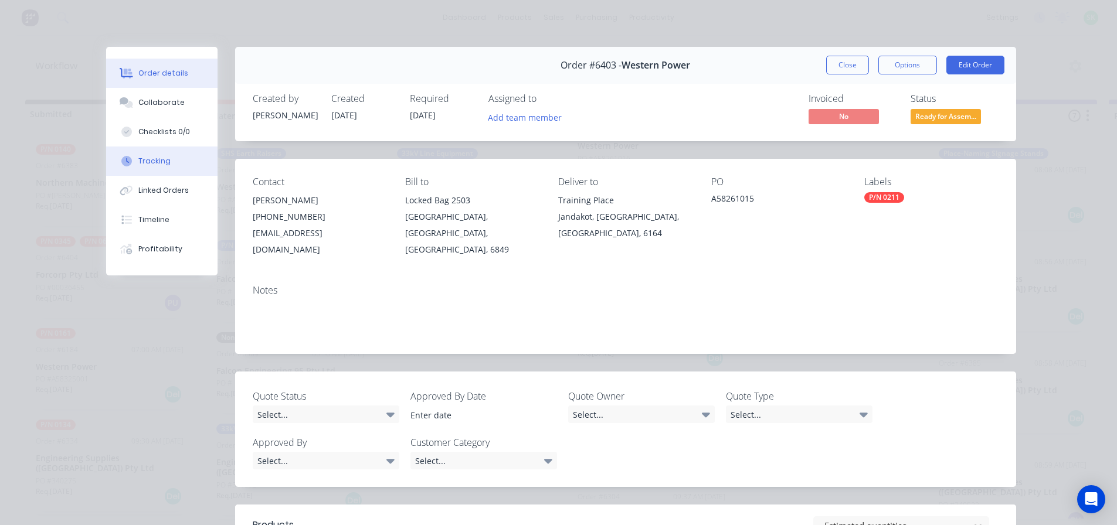
click at [161, 162] on div "Tracking" at bounding box center [154, 161] width 32 height 11
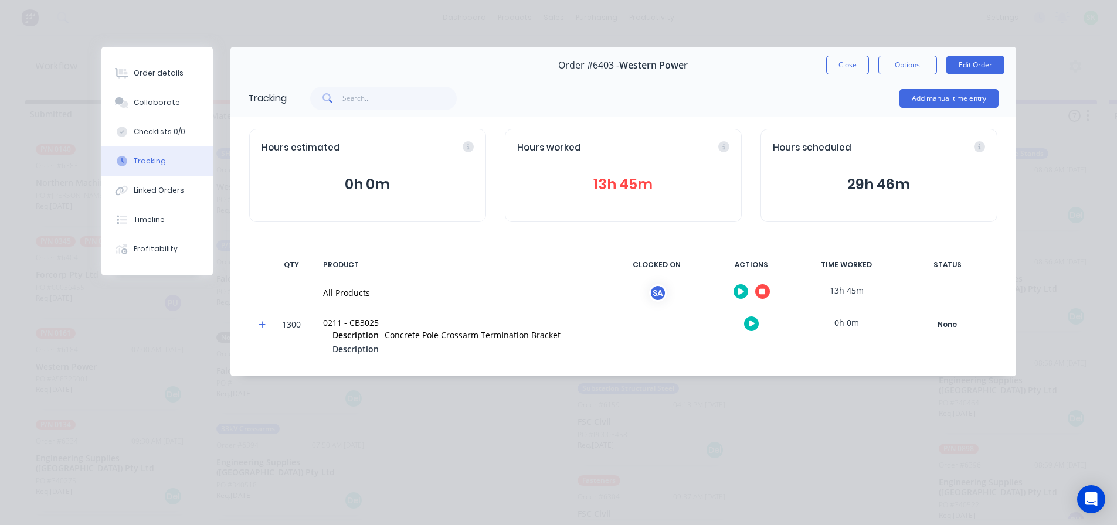
click at [738, 293] on icon "button" at bounding box center [741, 292] width 6 height 8
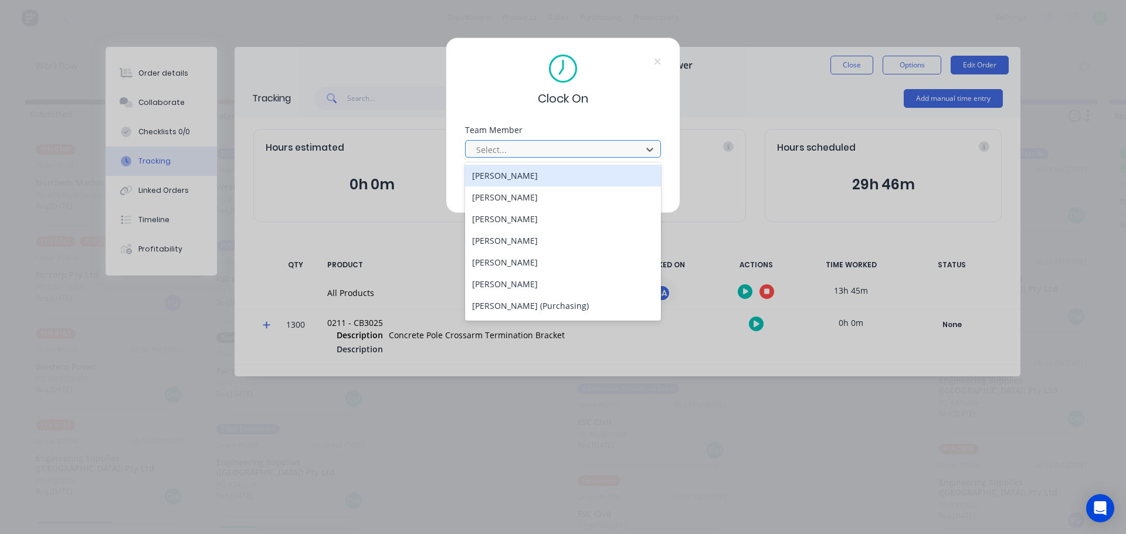
click at [564, 141] on div "Select..." at bounding box center [555, 150] width 168 height 18
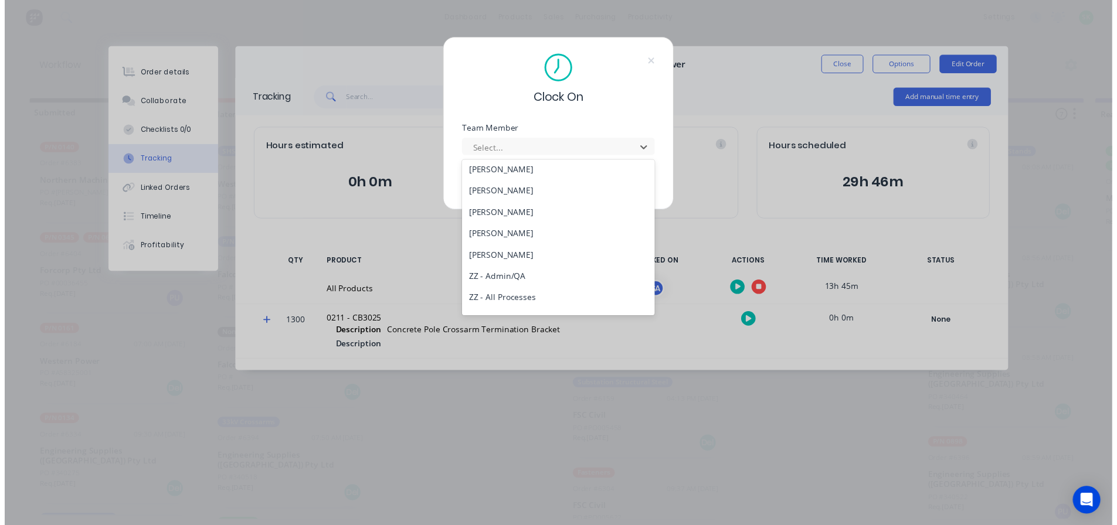
scroll to position [469, 0]
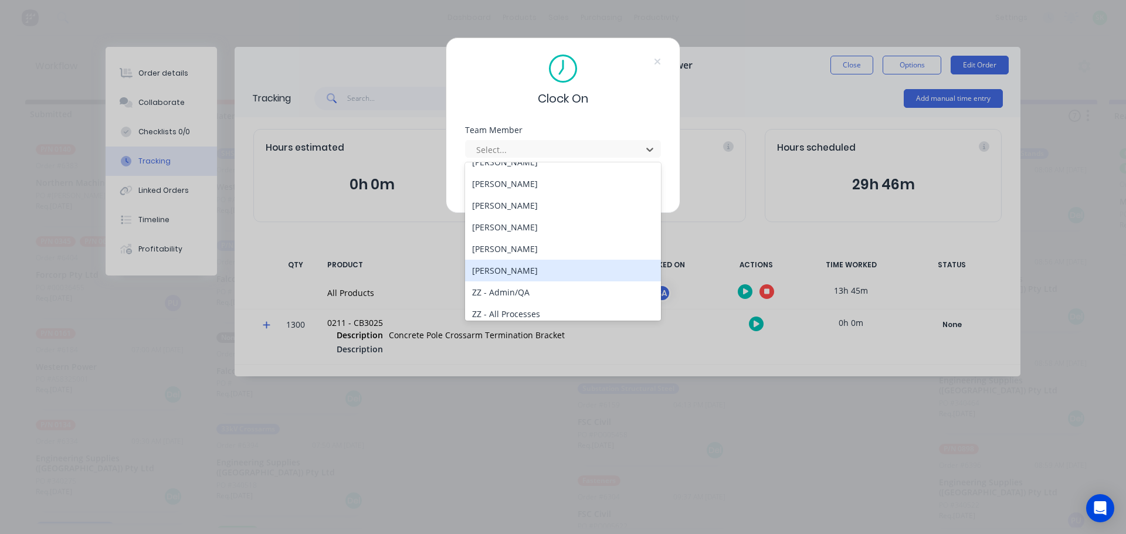
click at [528, 263] on div "[PERSON_NAME]" at bounding box center [563, 271] width 196 height 22
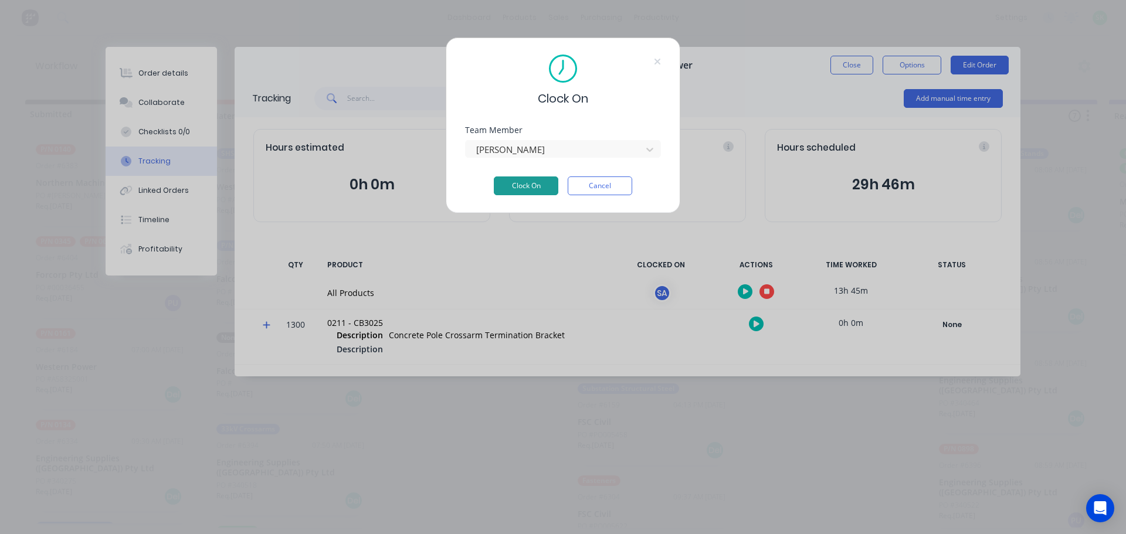
click at [515, 179] on button "Clock On" at bounding box center [526, 186] width 65 height 19
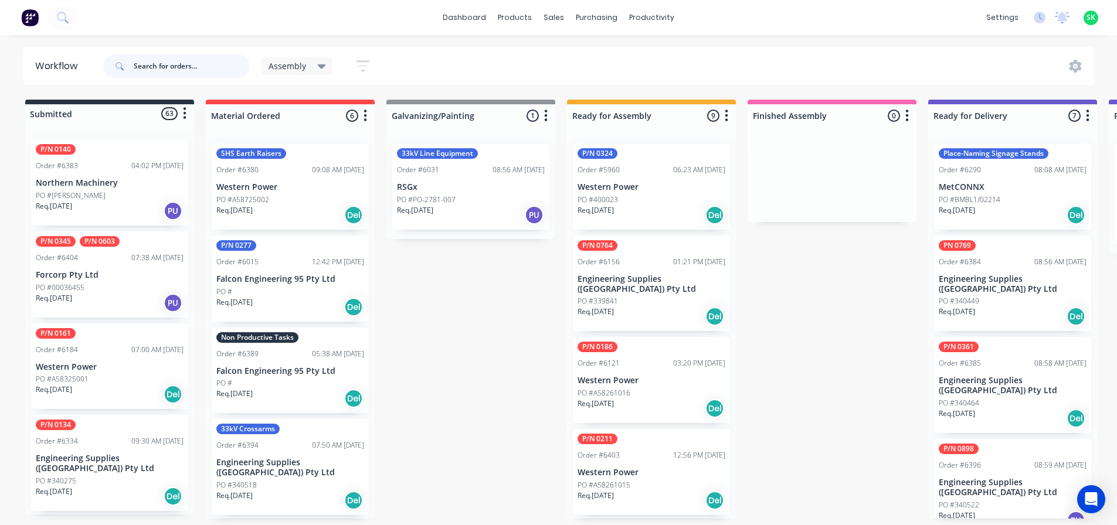
click at [178, 66] on input "text" at bounding box center [192, 66] width 116 height 23
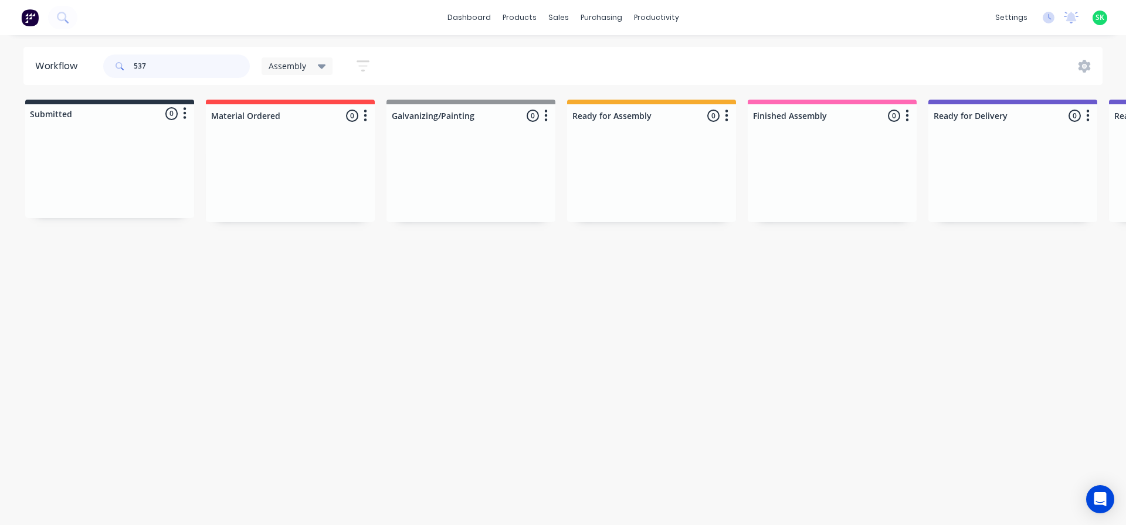
type input "537"
click at [321, 64] on icon at bounding box center [322, 66] width 8 height 13
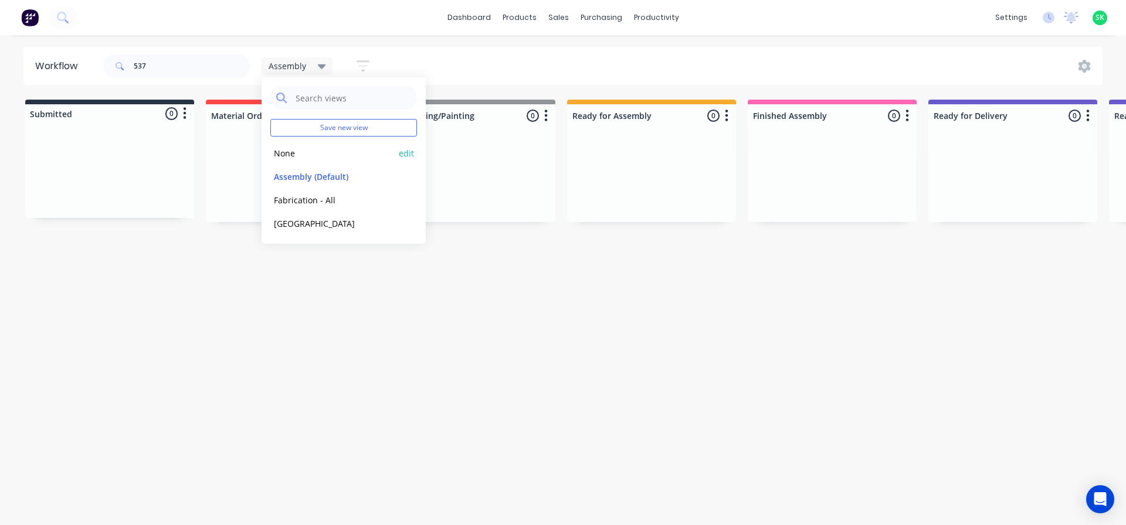
click at [297, 148] on button "None" at bounding box center [332, 153] width 125 height 13
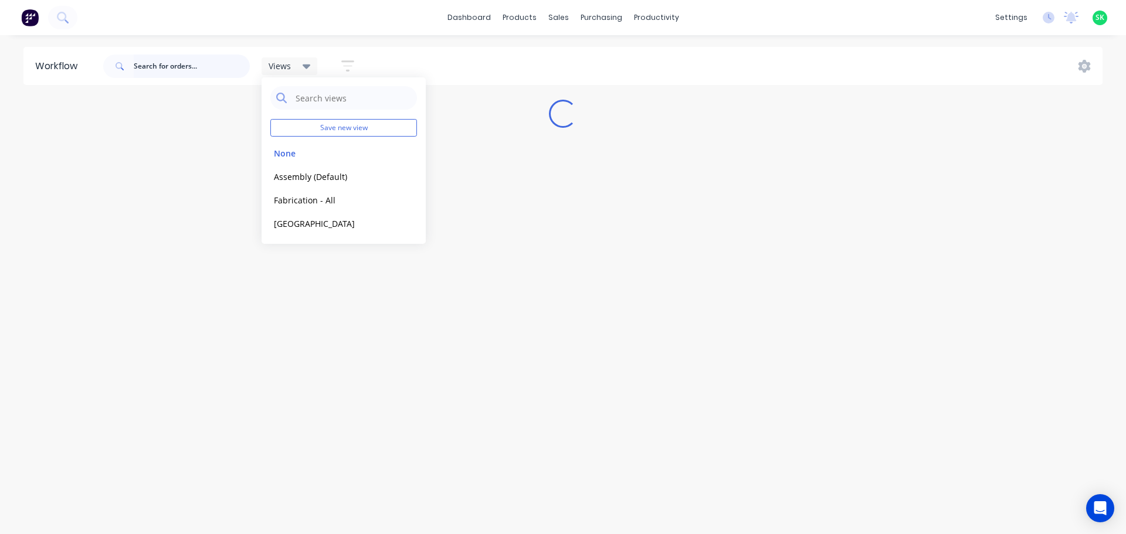
click at [155, 63] on input "text" at bounding box center [192, 66] width 116 height 23
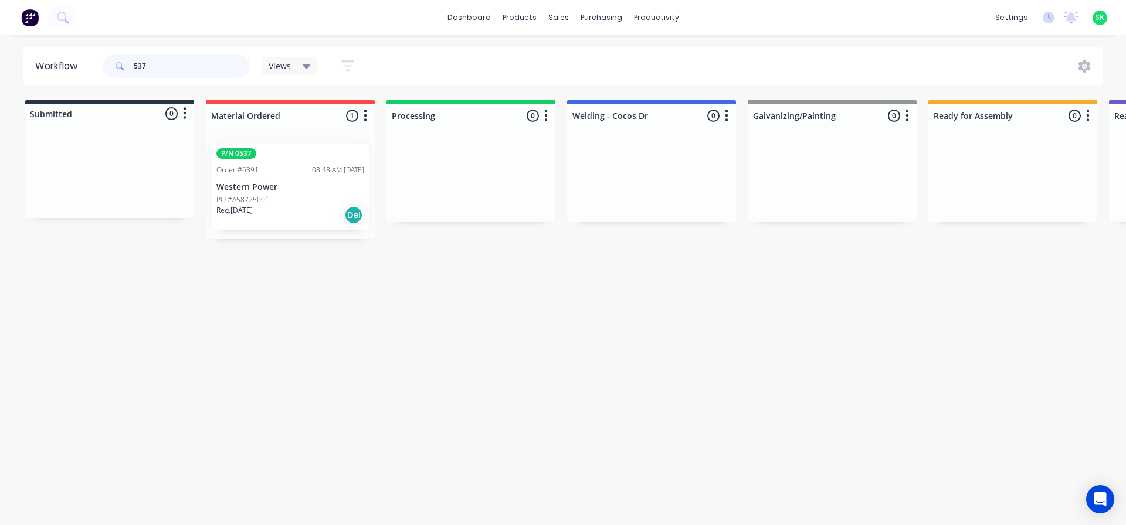
type input "537"
click at [290, 184] on p "Western Power" at bounding box center [290, 187] width 148 height 10
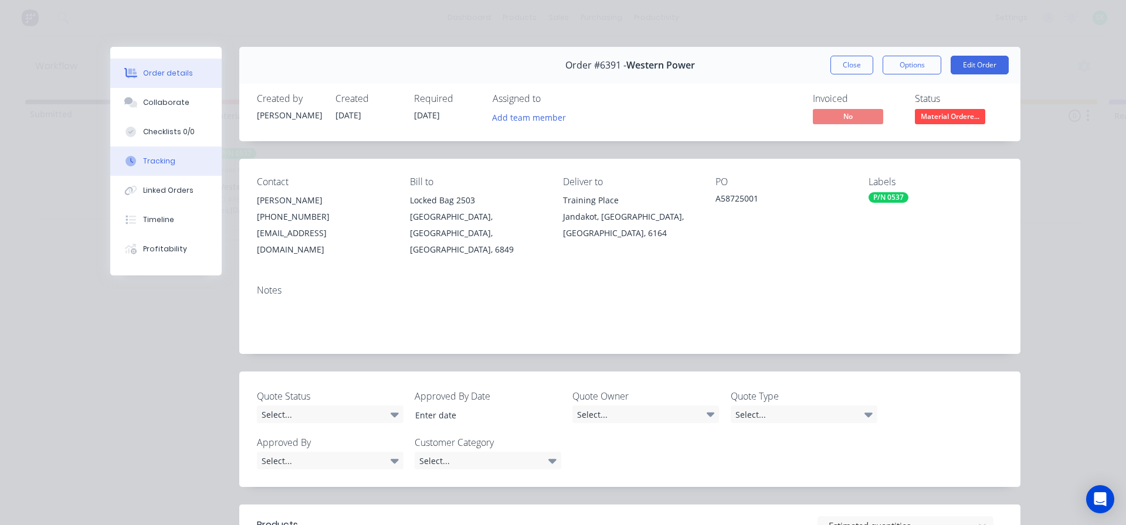
click at [155, 165] on div "Tracking" at bounding box center [159, 161] width 32 height 11
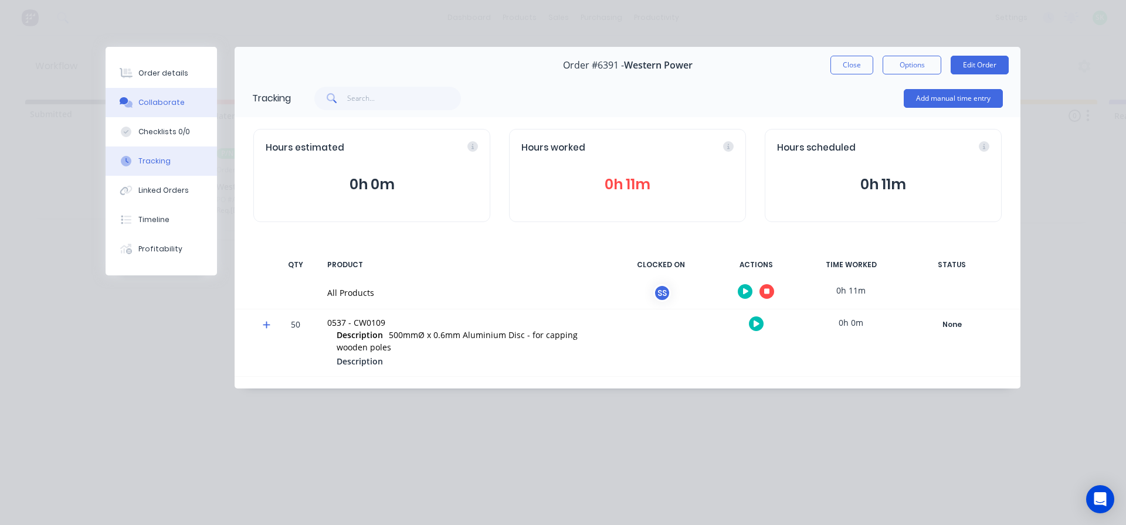
click at [137, 106] on button "Collaborate" at bounding box center [161, 102] width 111 height 29
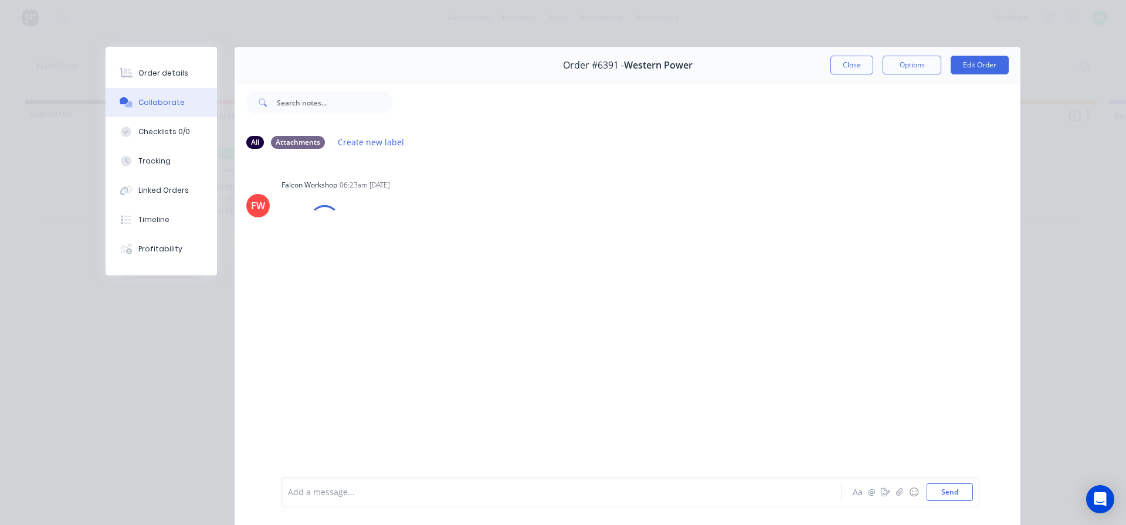
click at [293, 495] on div at bounding box center [545, 493] width 513 height 12
click at [157, 165] on div "Tracking" at bounding box center [154, 161] width 32 height 11
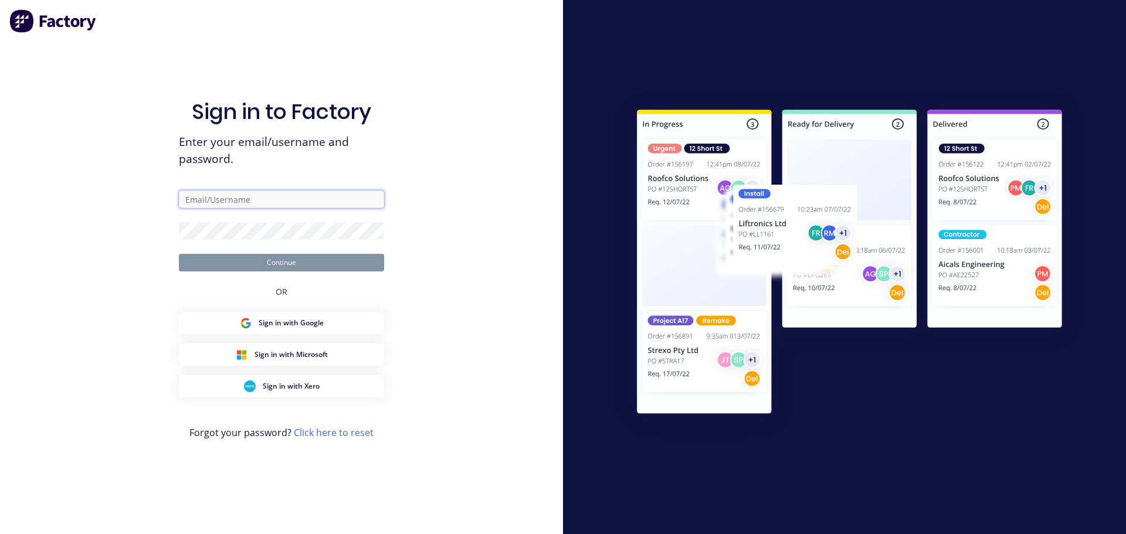
type input "[EMAIL_ADDRESS][DOMAIN_NAME]"
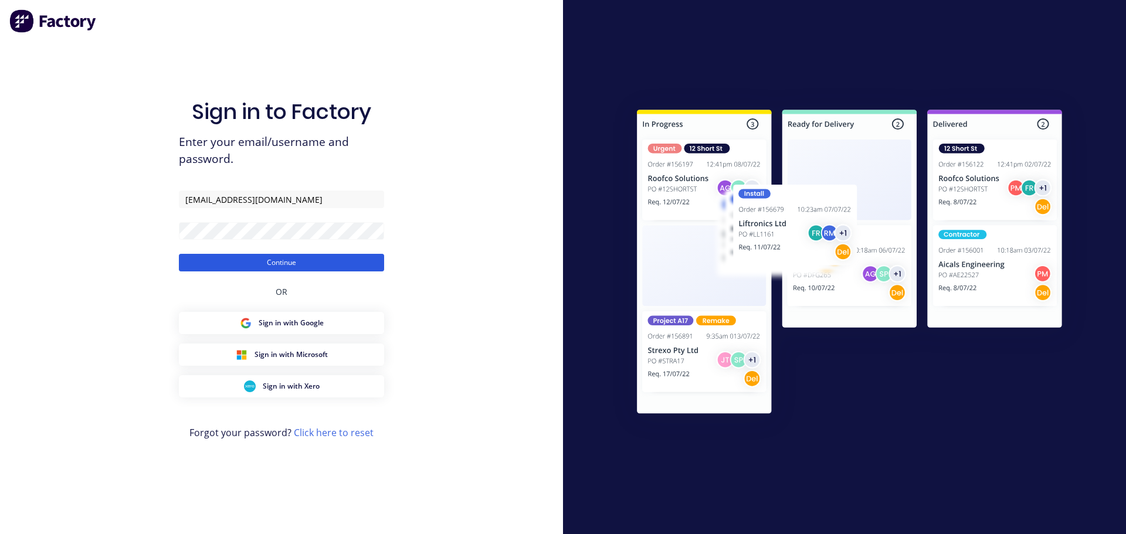
click at [280, 270] on button "Continue" at bounding box center [281, 263] width 205 height 18
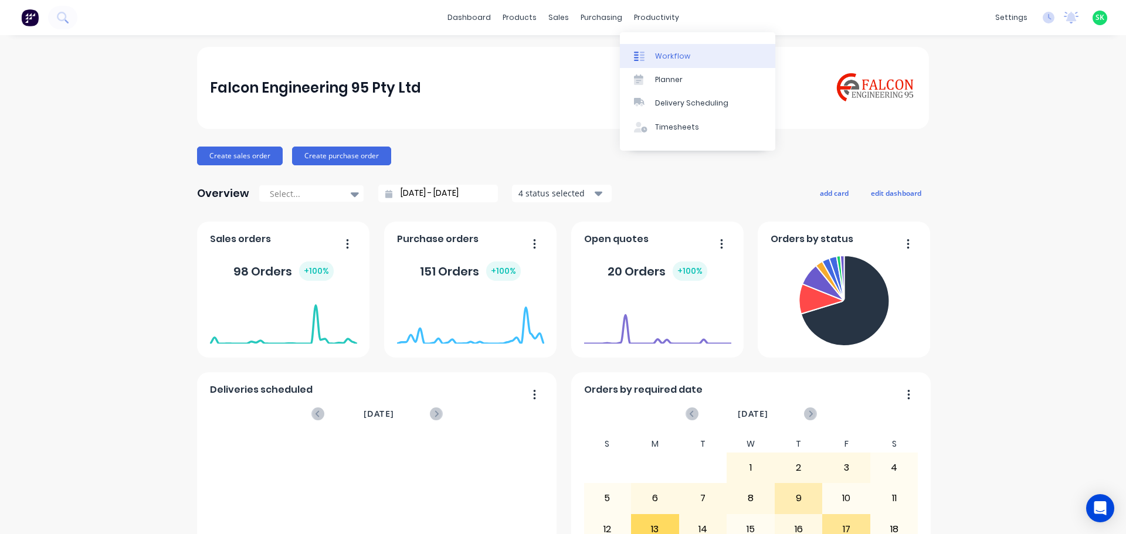
click at [655, 56] on div "Workflow" at bounding box center [672, 56] width 35 height 11
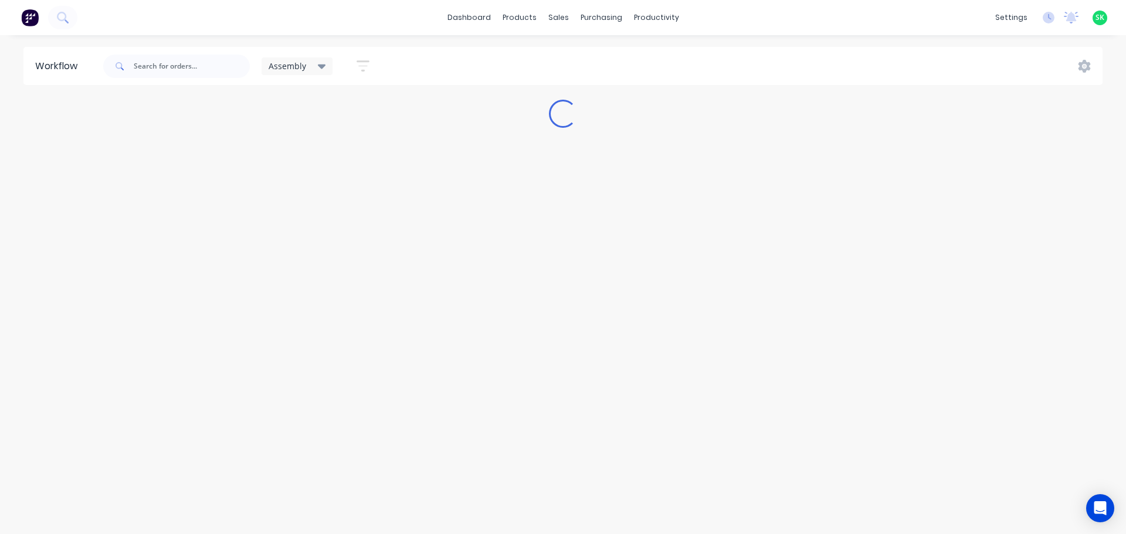
click at [324, 66] on icon at bounding box center [322, 67] width 8 height 5
click at [293, 155] on button "None" at bounding box center [332, 153] width 125 height 13
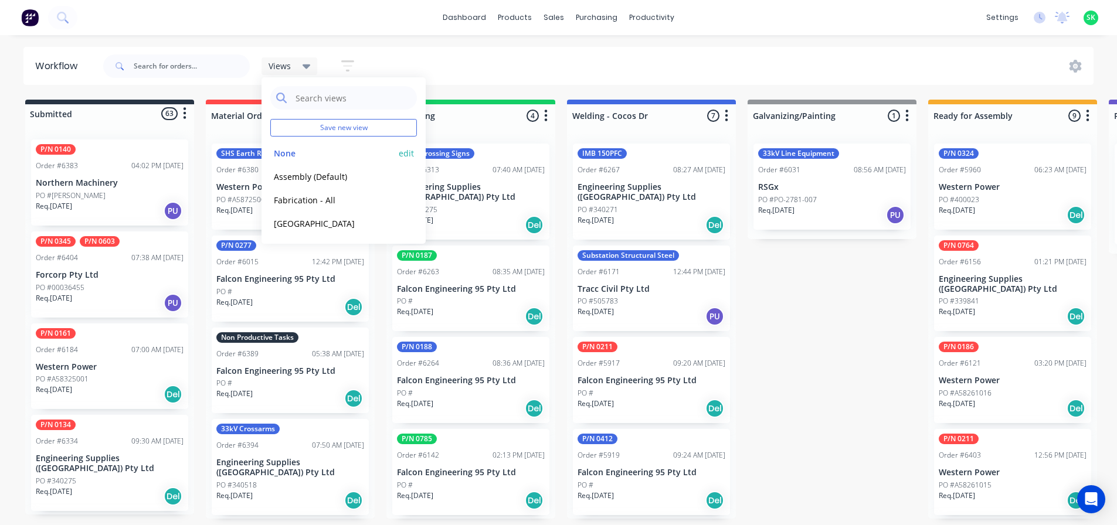
click at [286, 150] on button "None" at bounding box center [332, 153] width 125 height 13
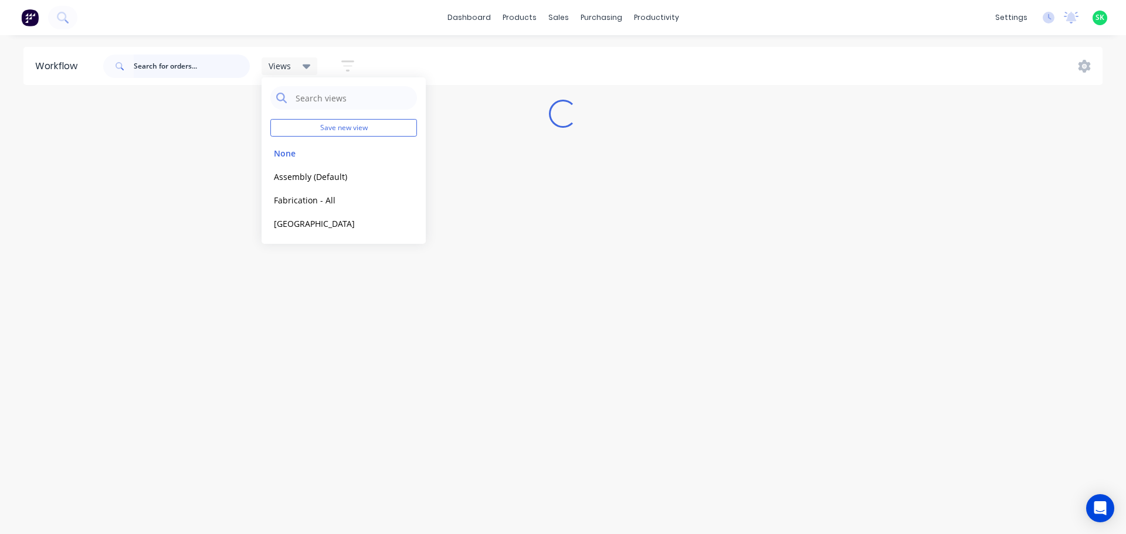
click at [184, 68] on input "text" at bounding box center [192, 66] width 116 height 23
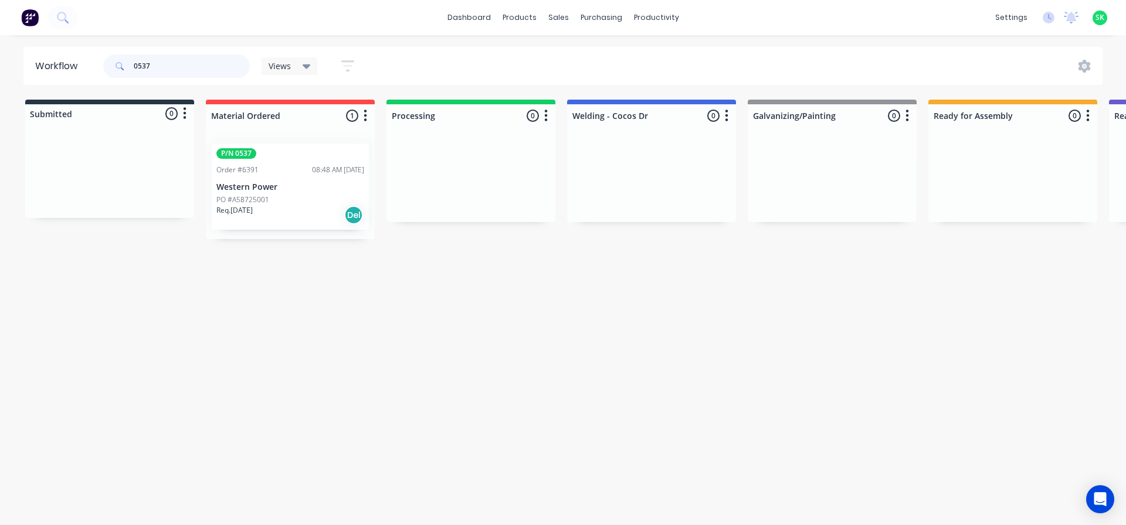
type input "0537"
click at [279, 198] on div "PO #A58725001" at bounding box center [290, 200] width 148 height 11
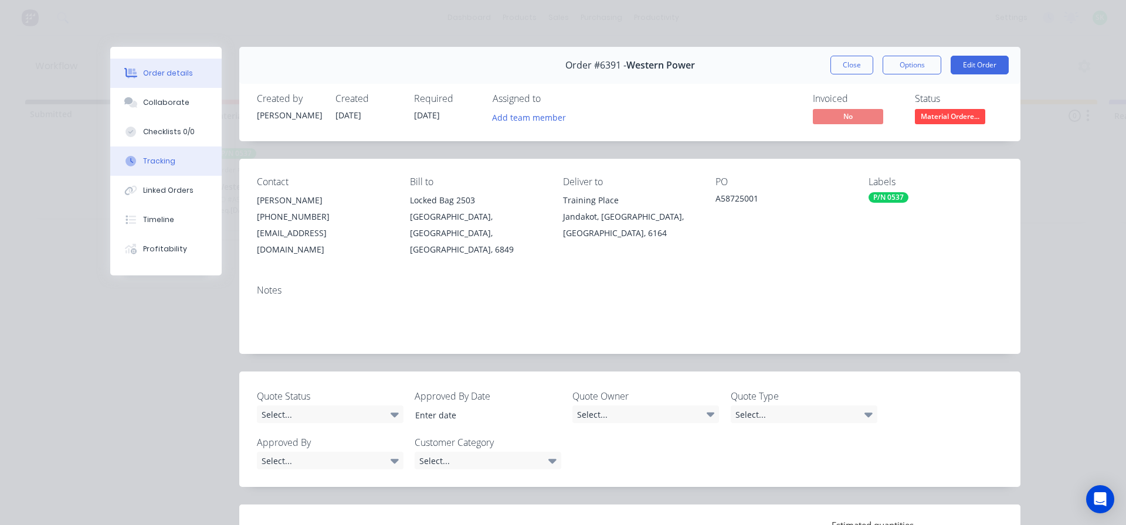
click at [170, 160] on button "Tracking" at bounding box center [165, 161] width 111 height 29
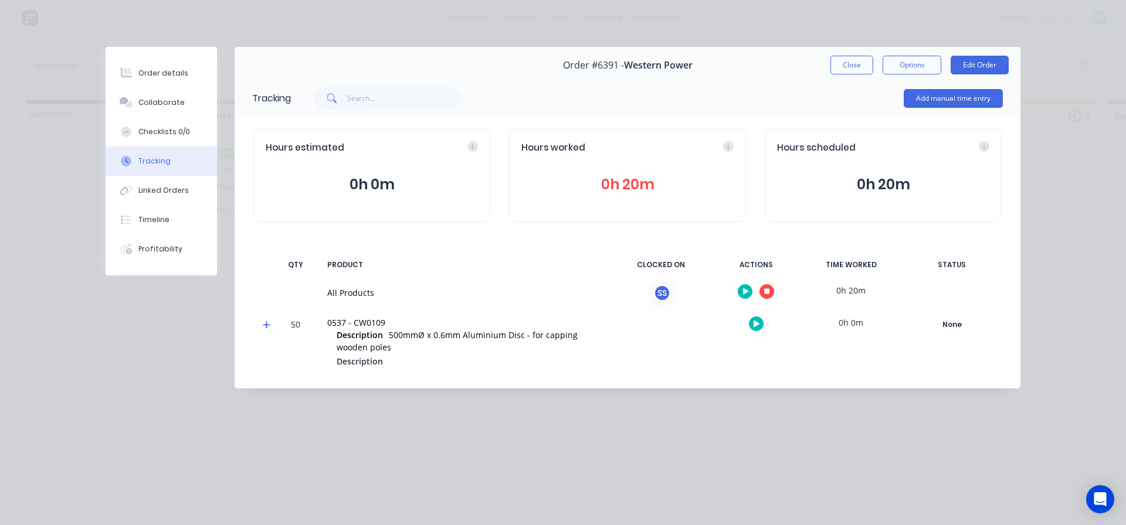
click at [766, 291] on icon "button" at bounding box center [767, 292] width 6 height 6
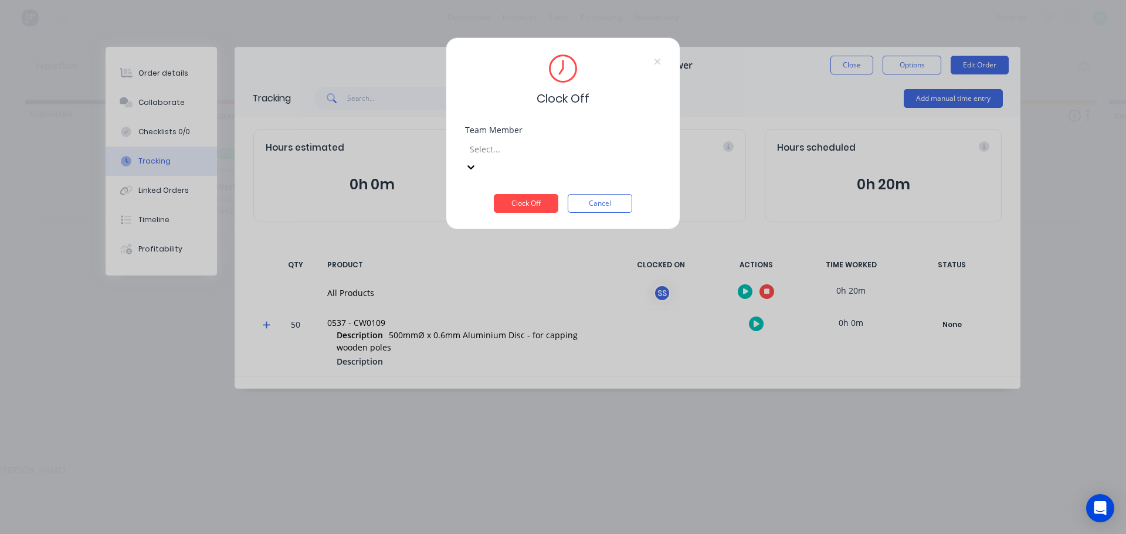
click at [612, 141] on div "Select..." at bounding box center [553, 149] width 176 height 18
click at [540, 464] on div "[PERSON_NAME]" at bounding box center [563, 470] width 1126 height 12
click at [537, 194] on button "Clock Off" at bounding box center [526, 203] width 65 height 19
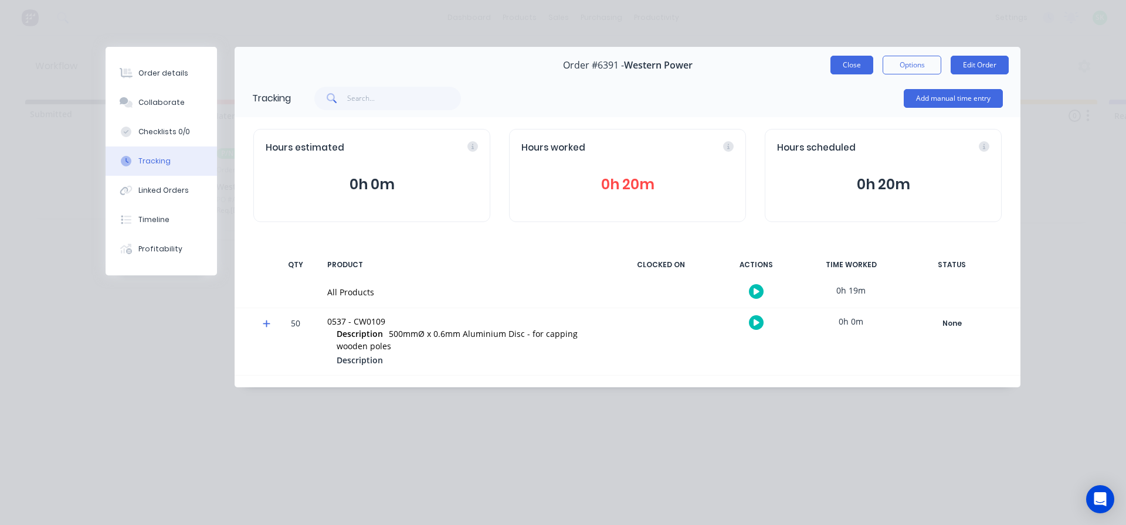
click at [851, 67] on button "Close" at bounding box center [851, 65] width 43 height 19
